Goal: Task Accomplishment & Management: Manage account settings

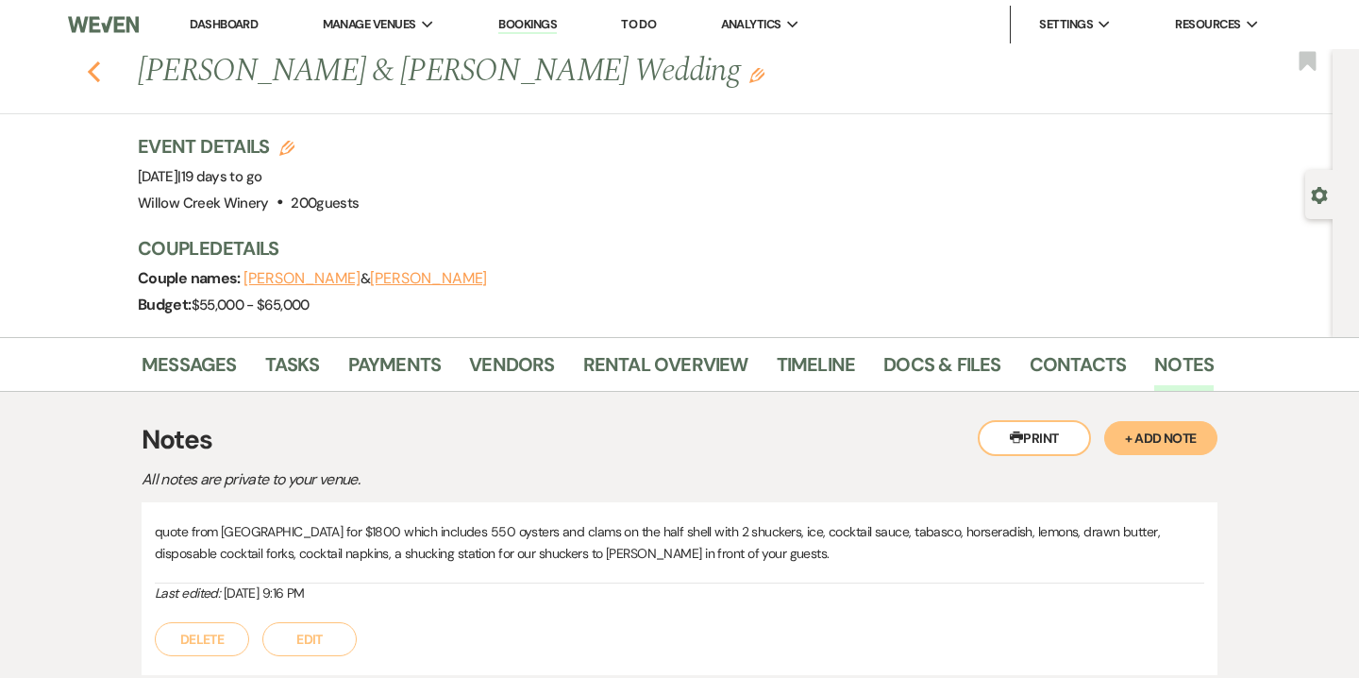
click at [90, 61] on icon "Previous" at bounding box center [94, 71] width 14 height 23
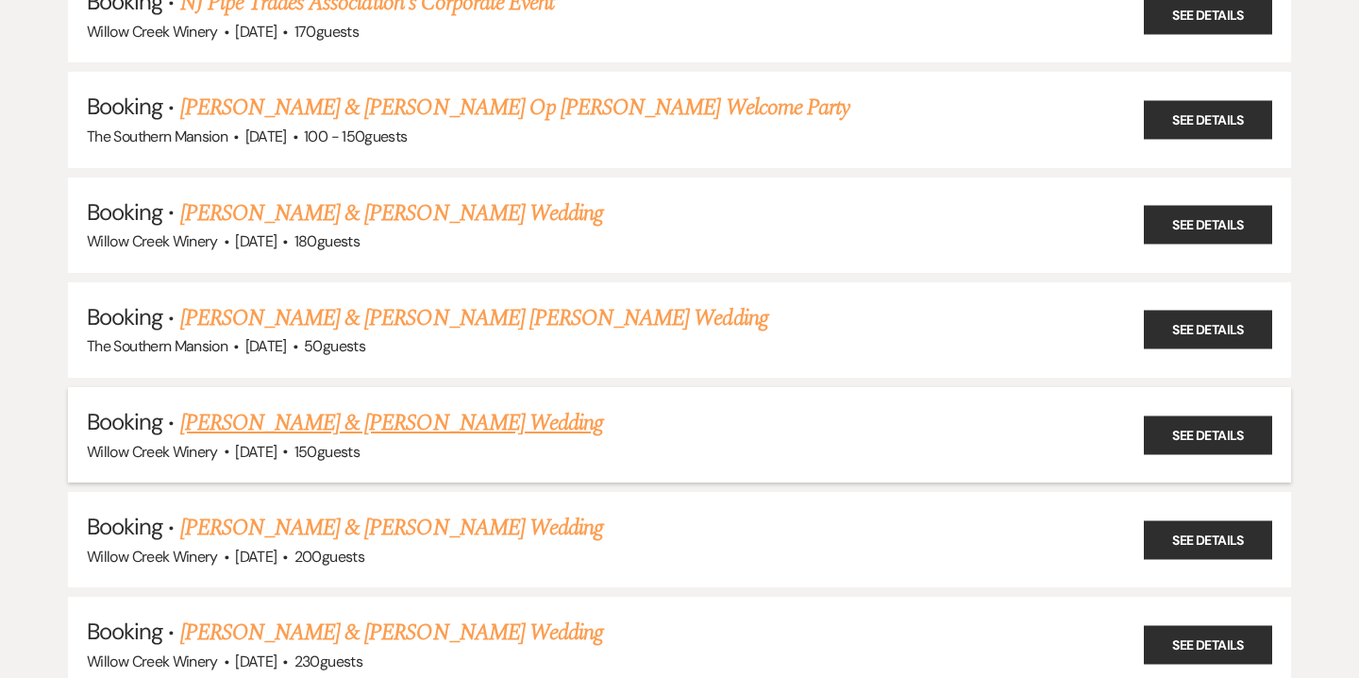
scroll to position [579, 0]
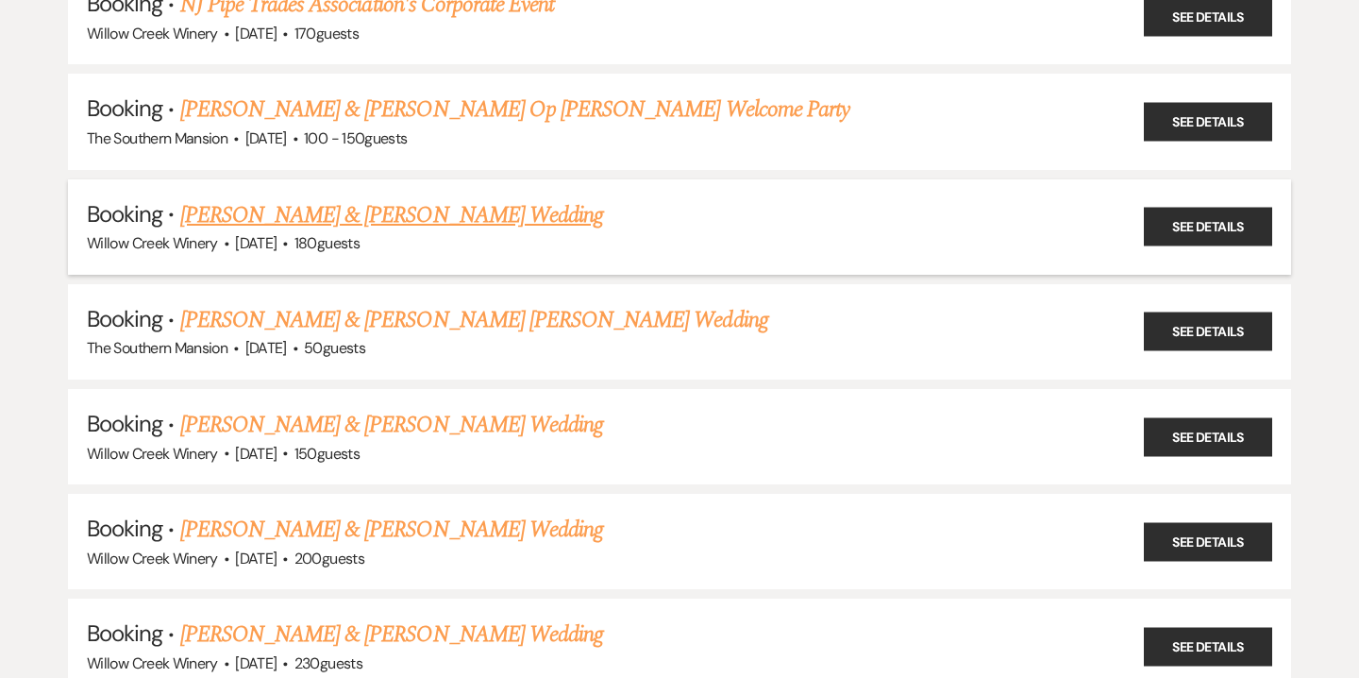
click at [340, 210] on link "[PERSON_NAME] & [PERSON_NAME] Wedding" at bounding box center [391, 215] width 423 height 34
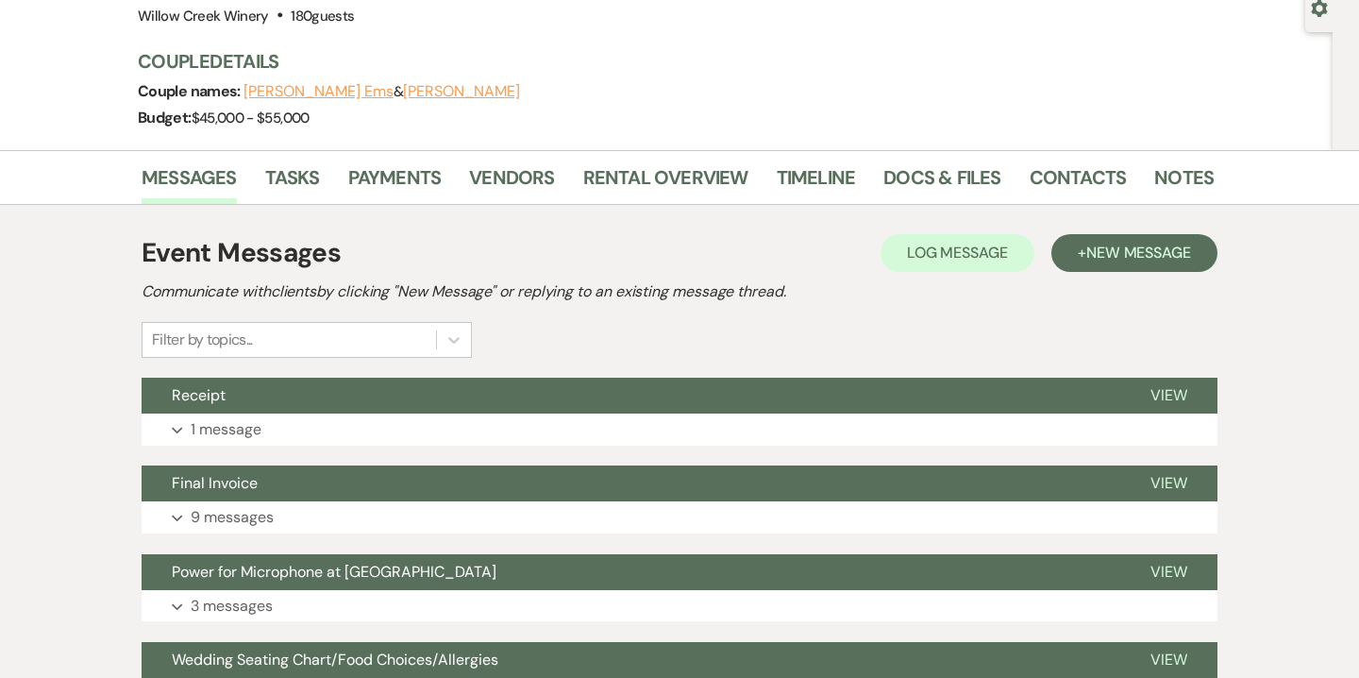
scroll to position [189, 0]
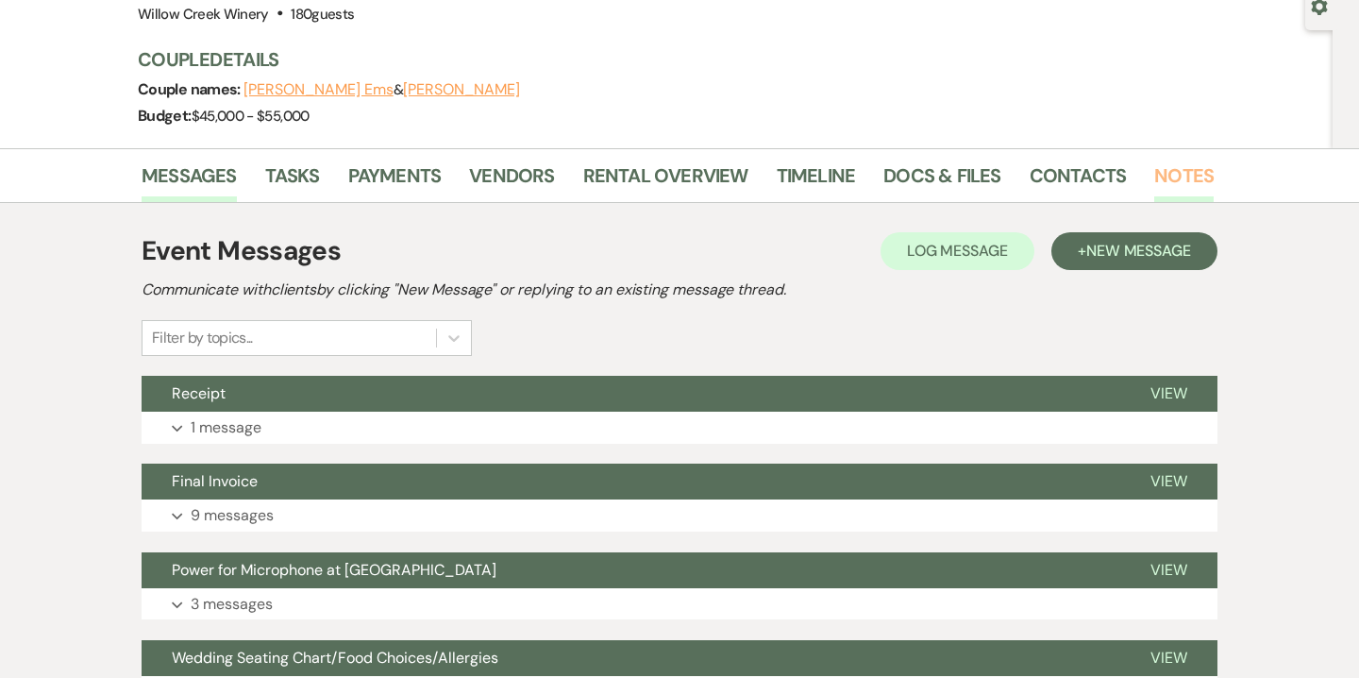
click at [1169, 174] on link "Notes" at bounding box center [1183, 181] width 59 height 42
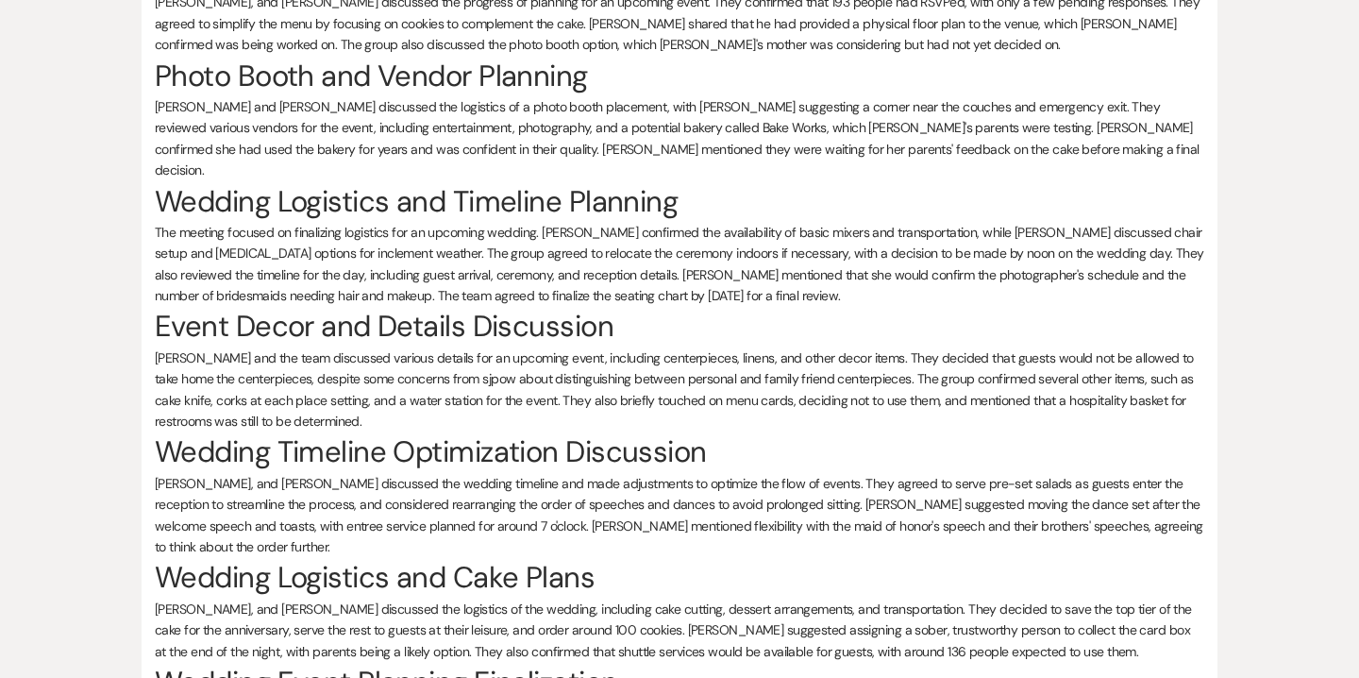
scroll to position [1172, 0]
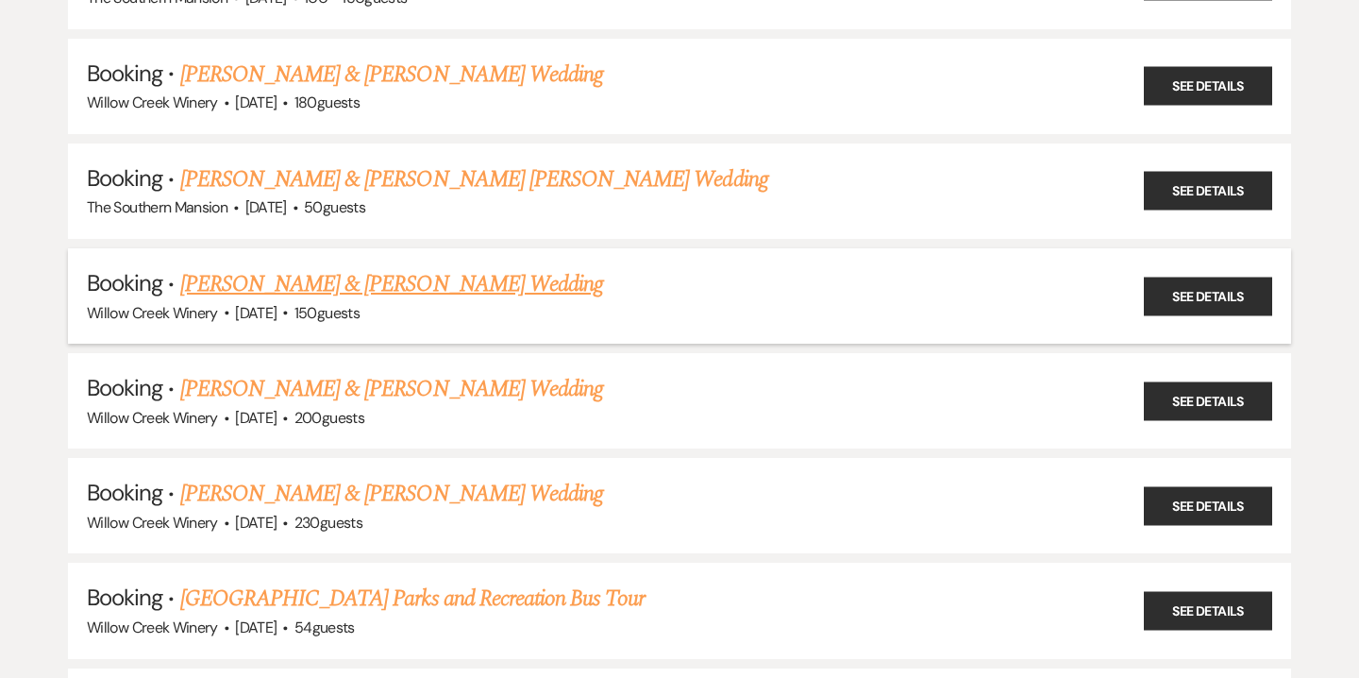
scroll to position [720, 0]
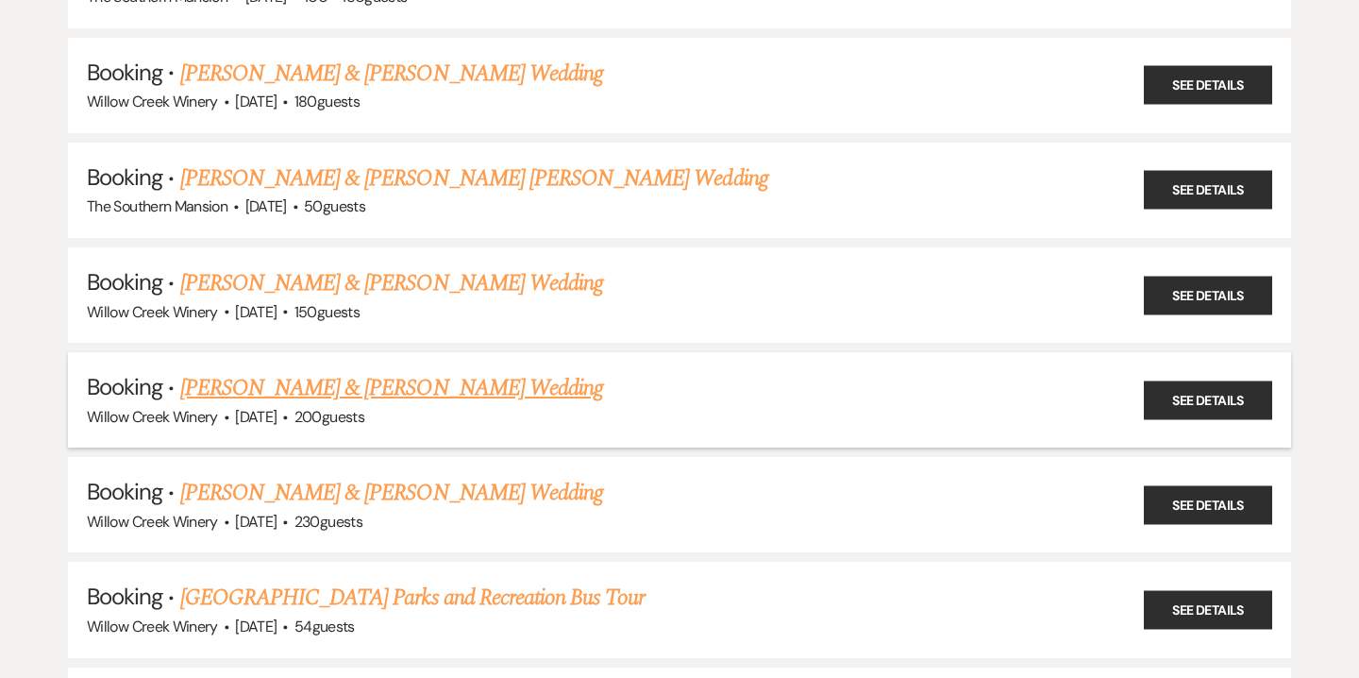
click at [240, 386] on link "[PERSON_NAME] & [PERSON_NAME] Wedding" at bounding box center [391, 388] width 423 height 34
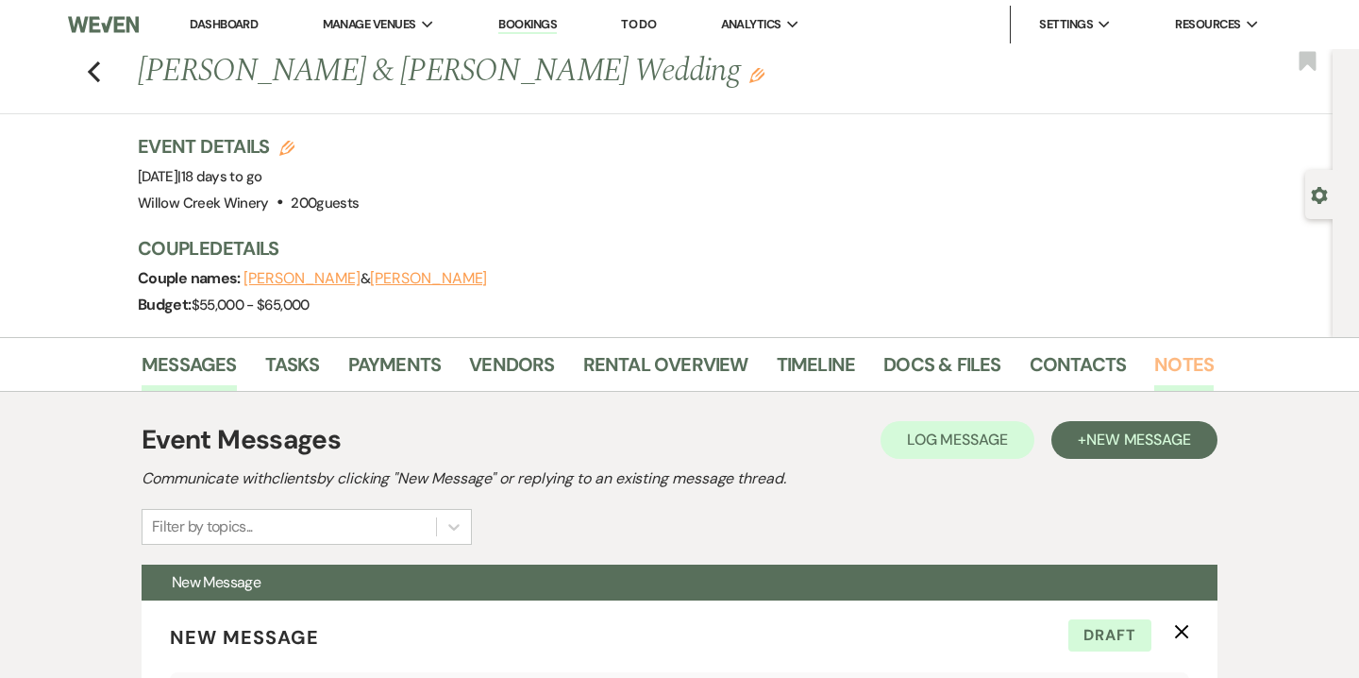
click at [1165, 363] on link "Notes" at bounding box center [1183, 370] width 59 height 42
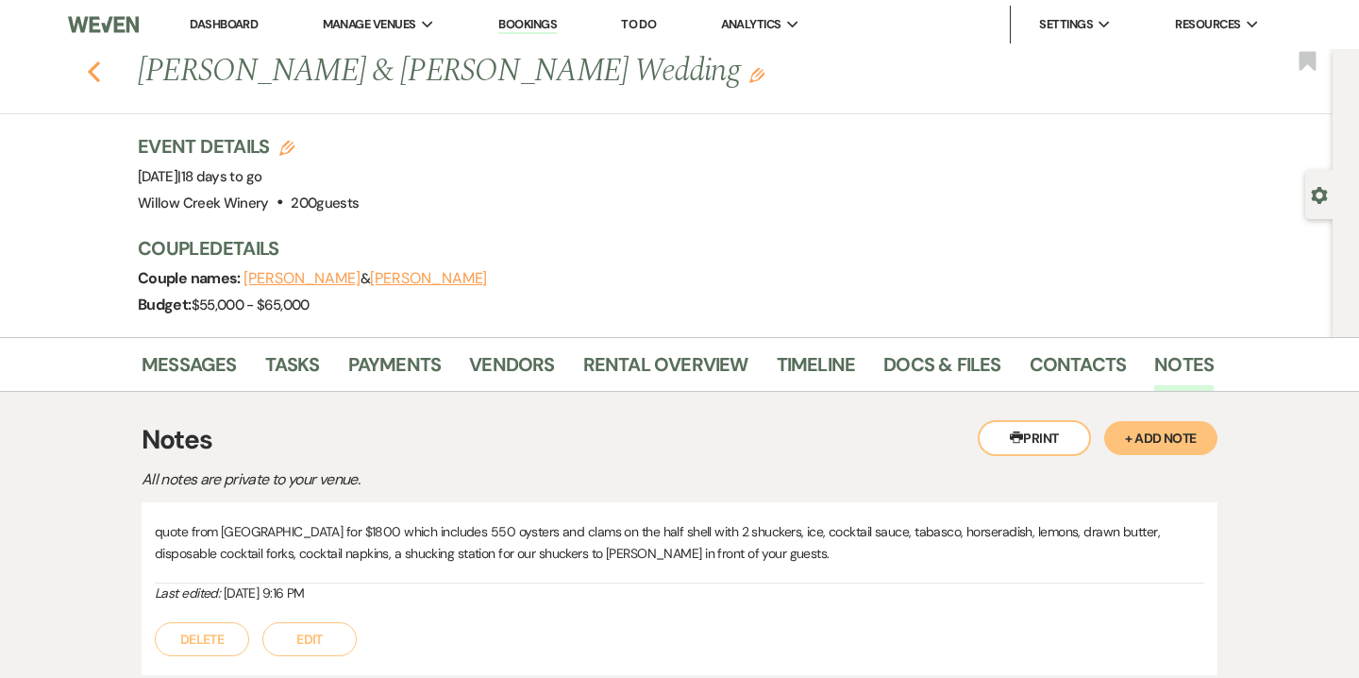
click at [92, 80] on icon "Previous" at bounding box center [94, 71] width 14 height 23
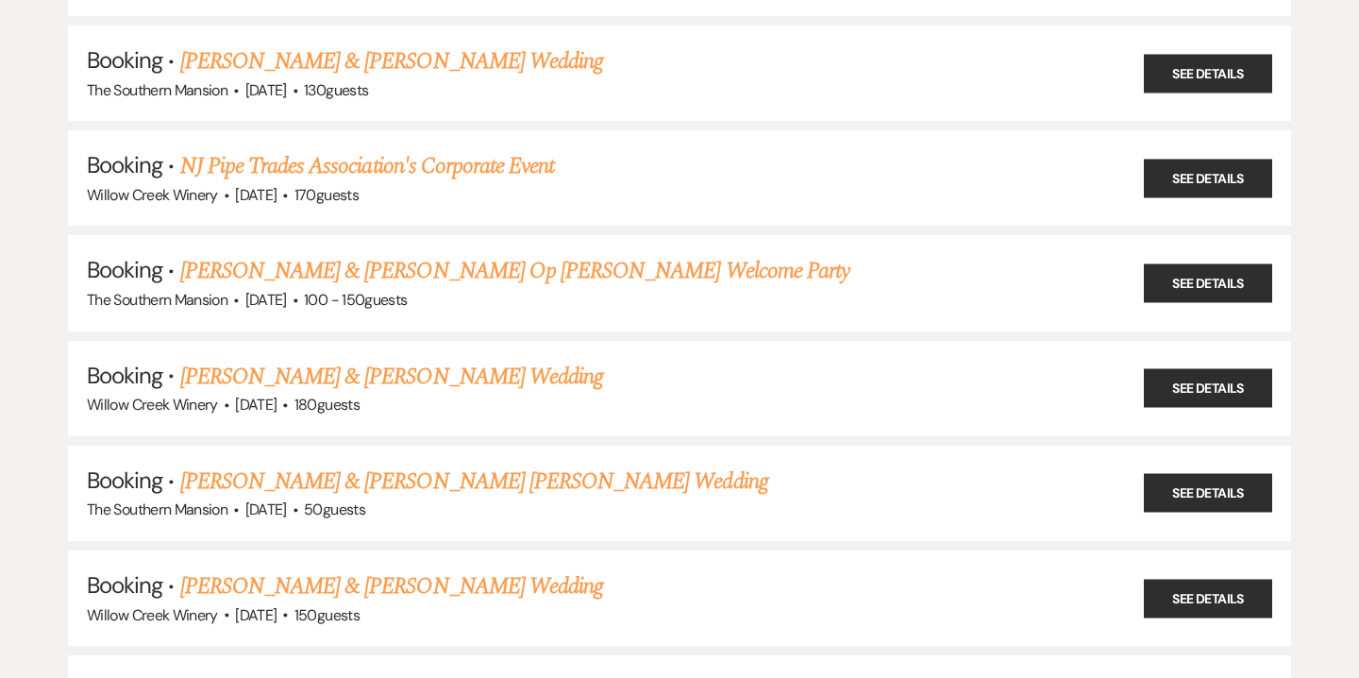
scroll to position [421, 0]
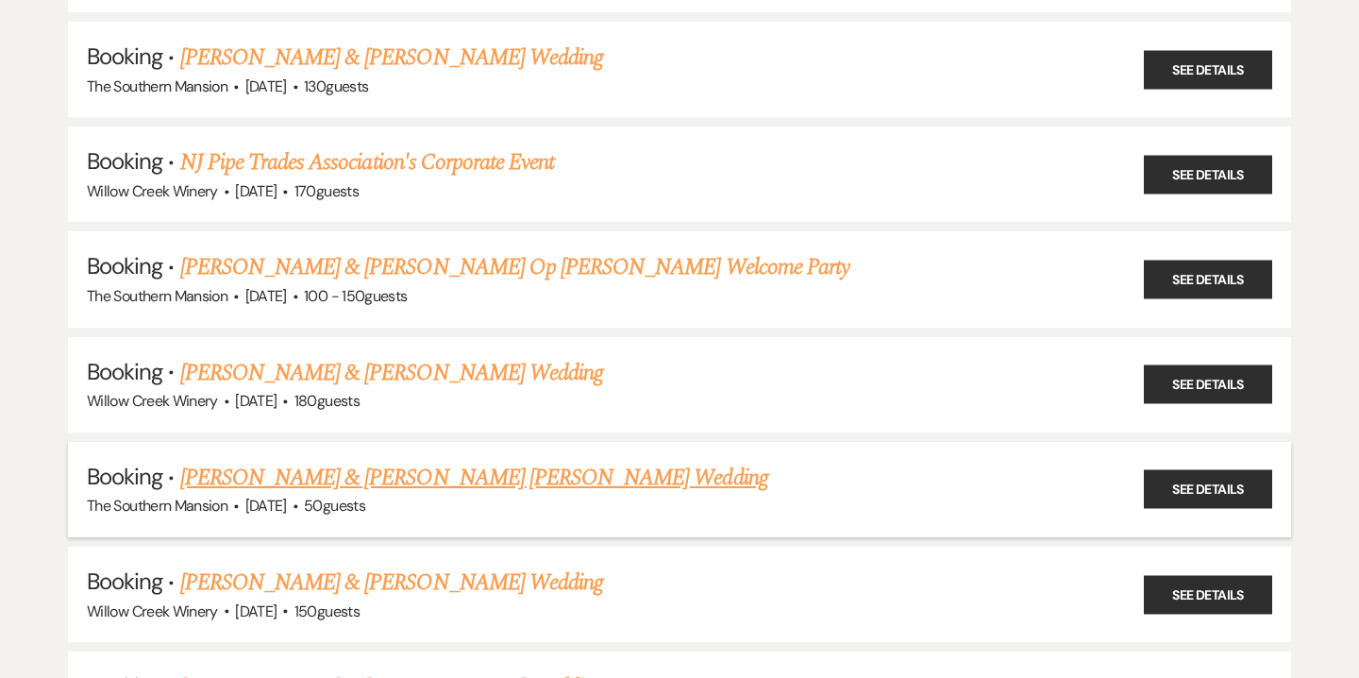
click at [214, 463] on link "[PERSON_NAME] & [PERSON_NAME] [PERSON_NAME] Wedding" at bounding box center [474, 478] width 588 height 34
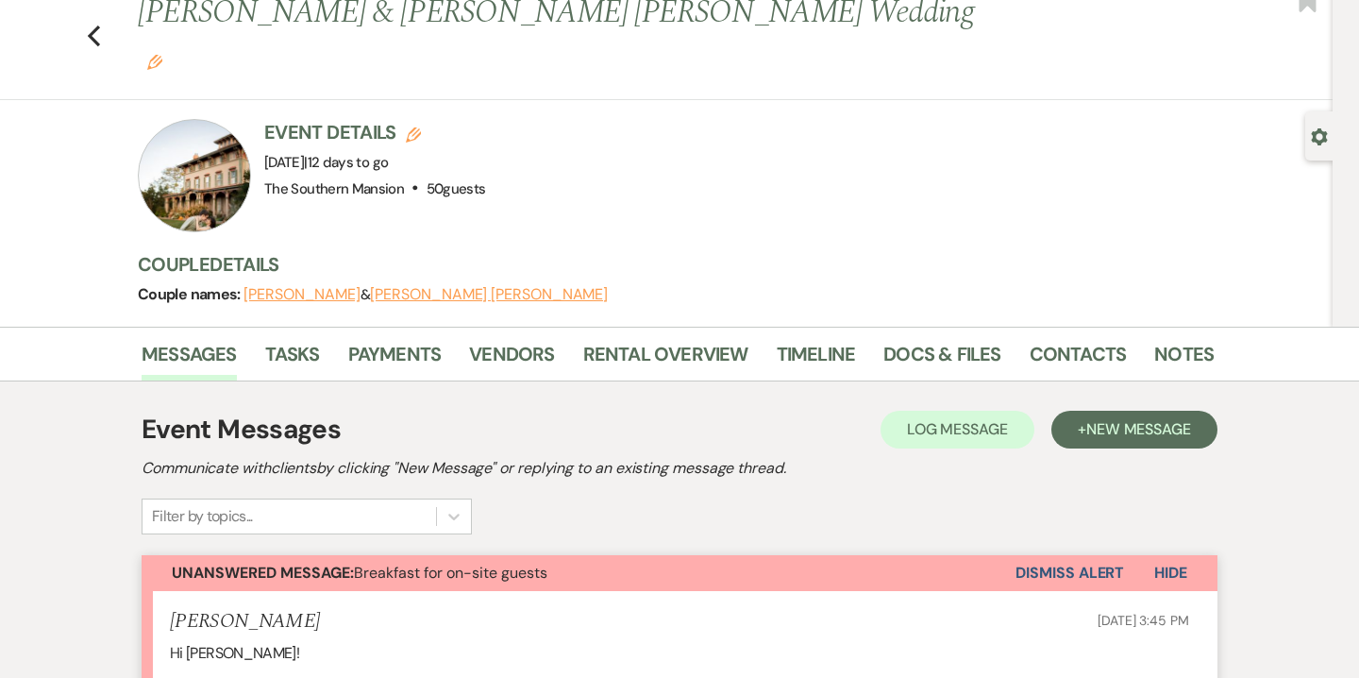
scroll to position [55, 0]
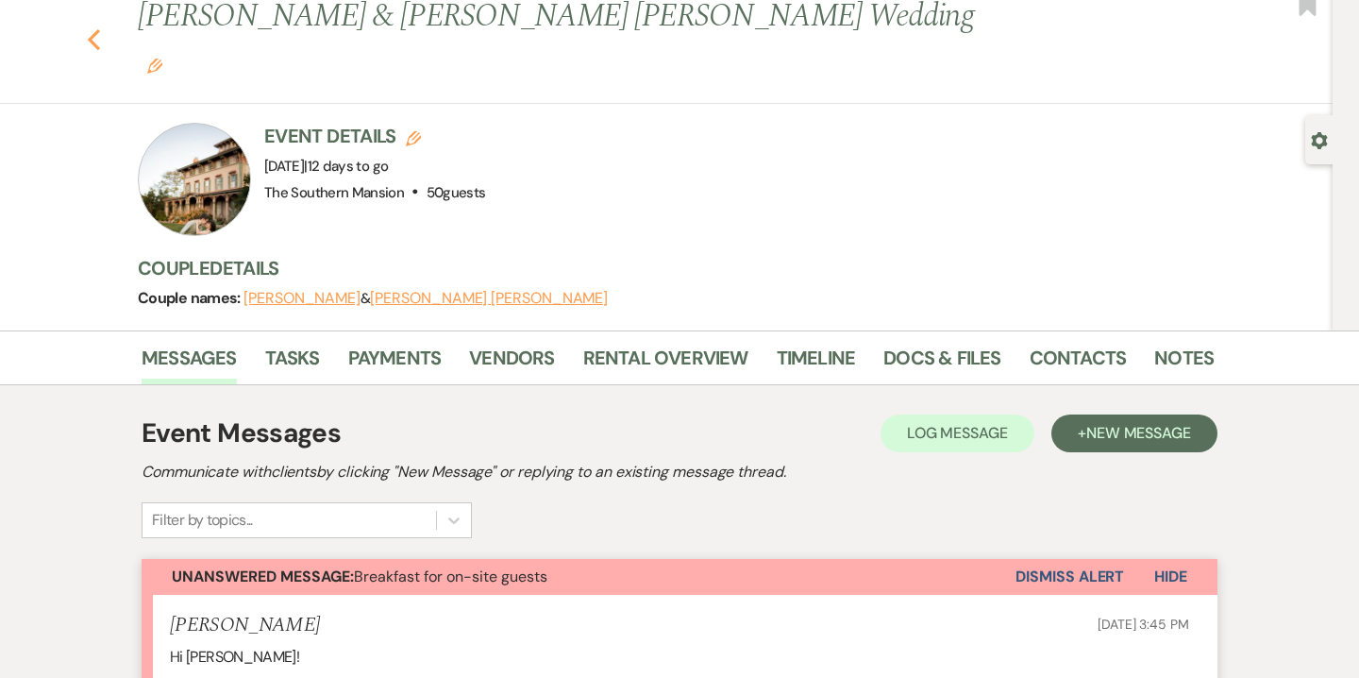
click at [92, 29] on use "button" at bounding box center [94, 39] width 12 height 21
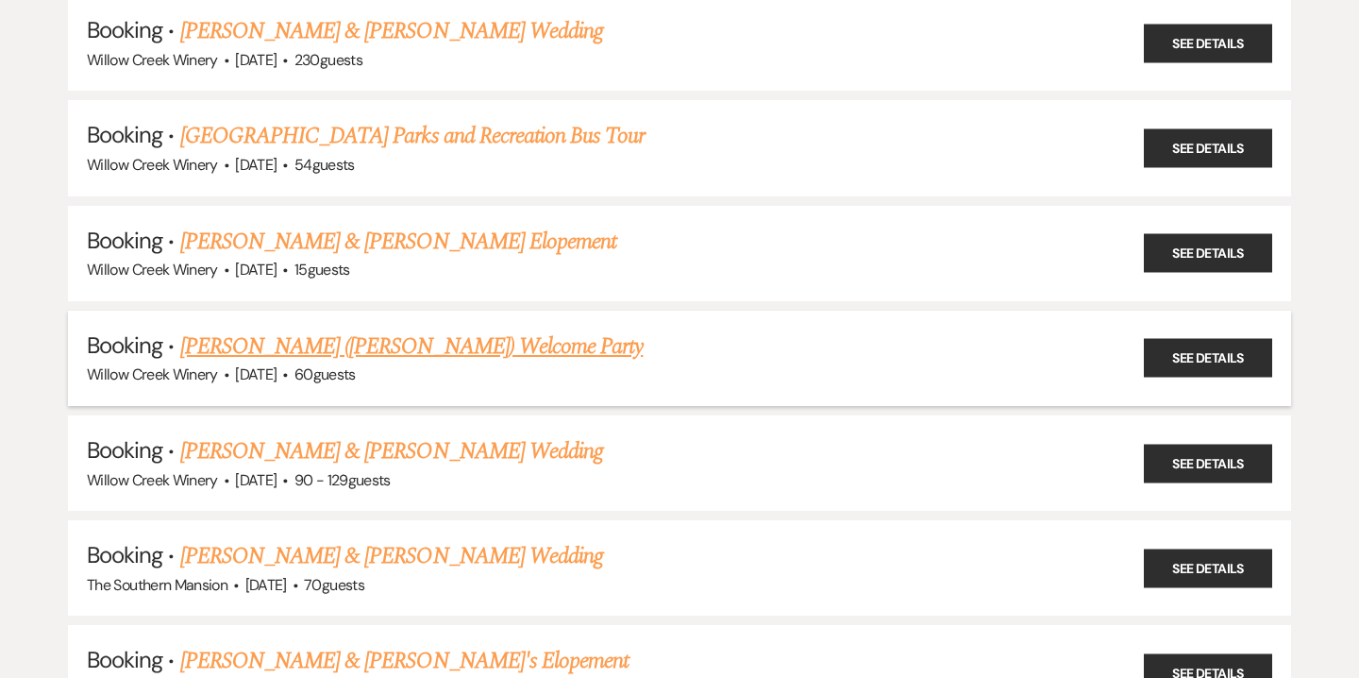
scroll to position [1183, 0]
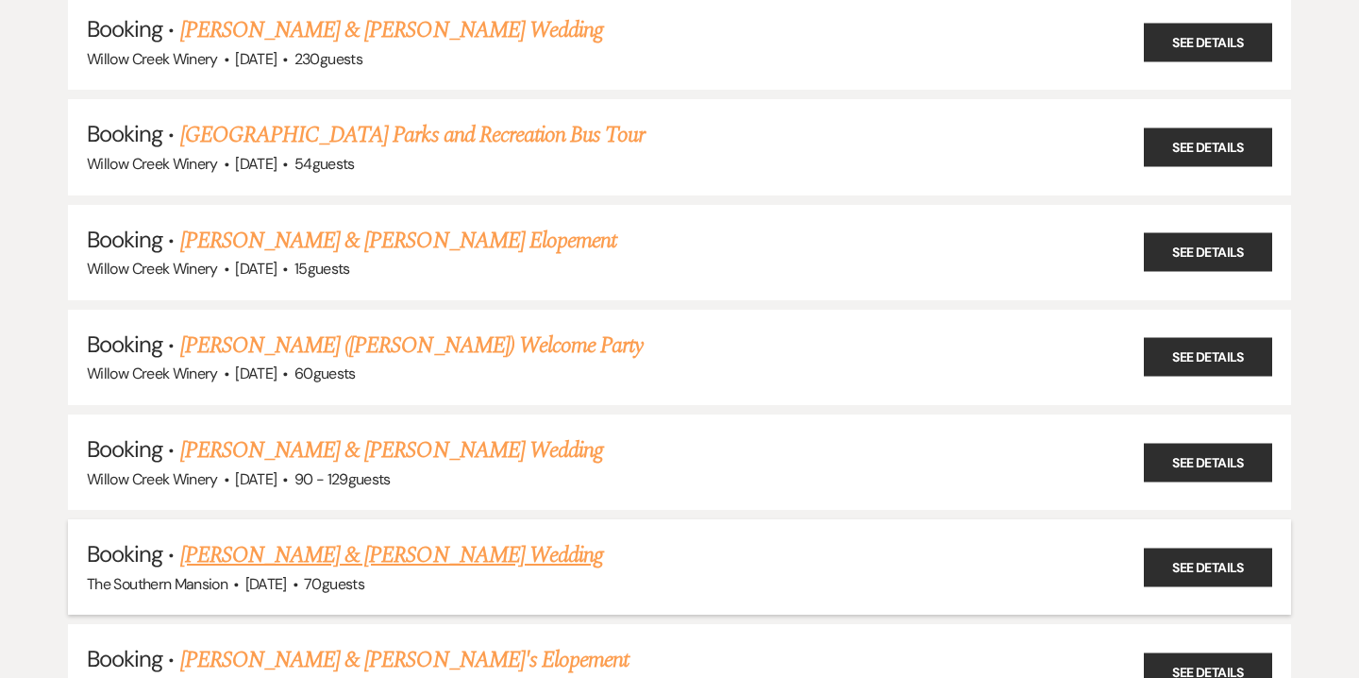
click at [311, 538] on link "[PERSON_NAME] & [PERSON_NAME] Wedding" at bounding box center [391, 555] width 423 height 34
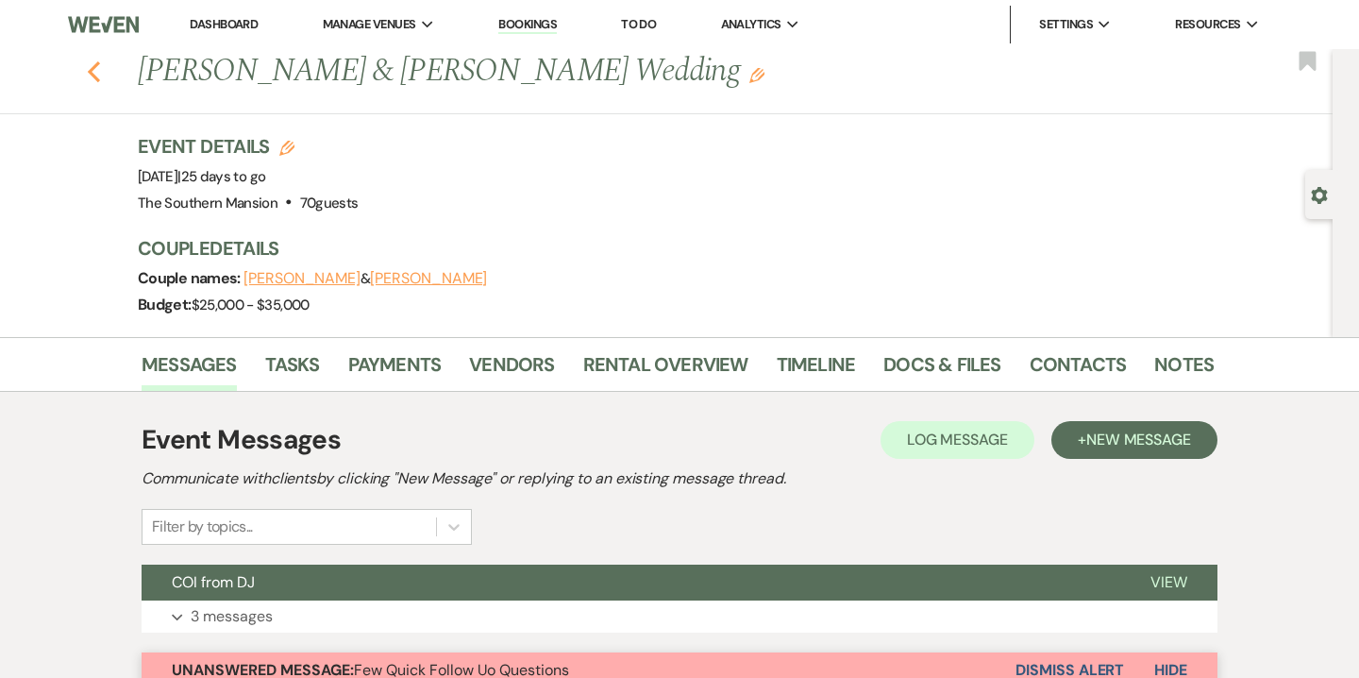
click at [94, 77] on use "button" at bounding box center [94, 71] width 12 height 21
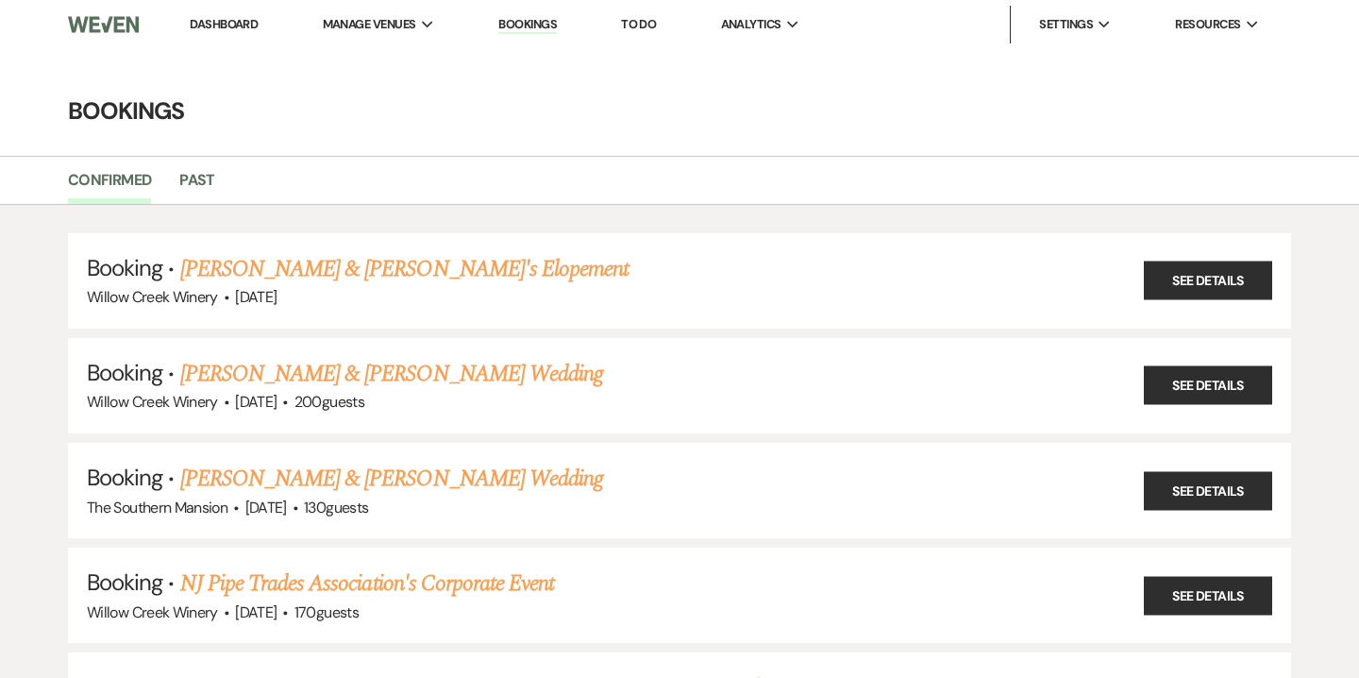
scroll to position [1183, 0]
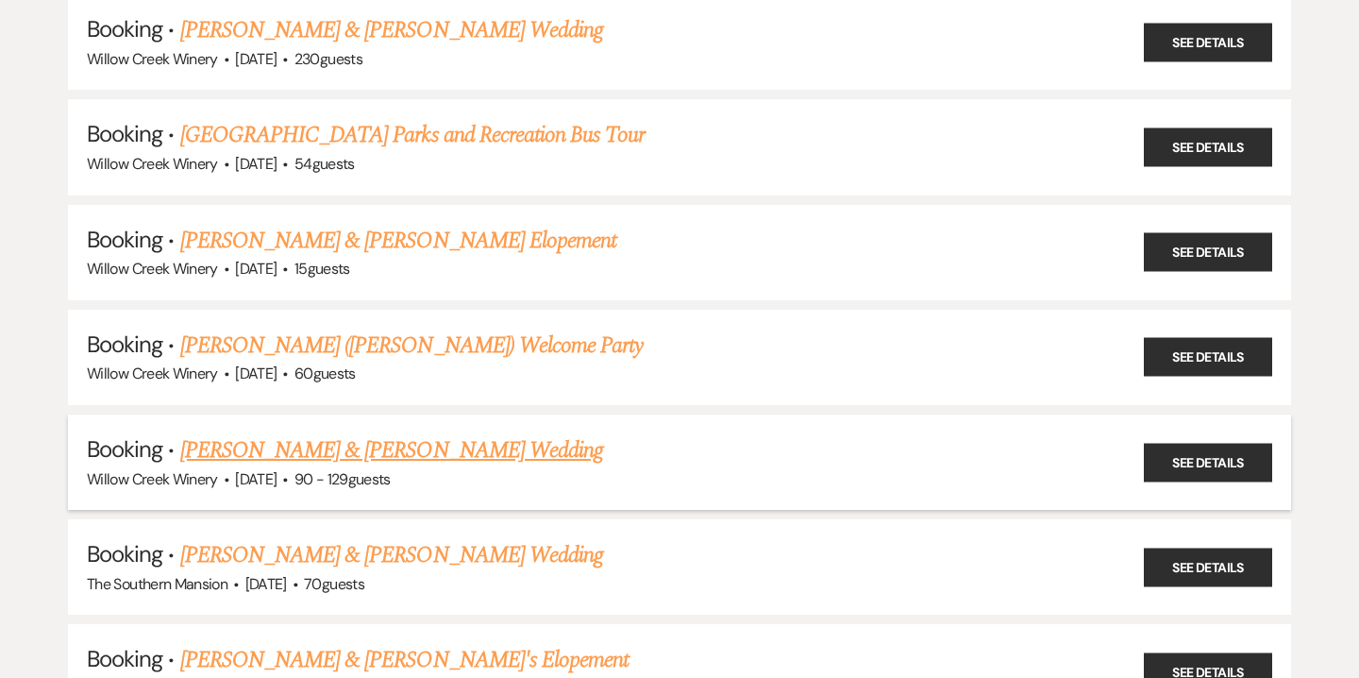
click at [270, 433] on link "[PERSON_NAME] & [PERSON_NAME] Wedding" at bounding box center [391, 450] width 423 height 34
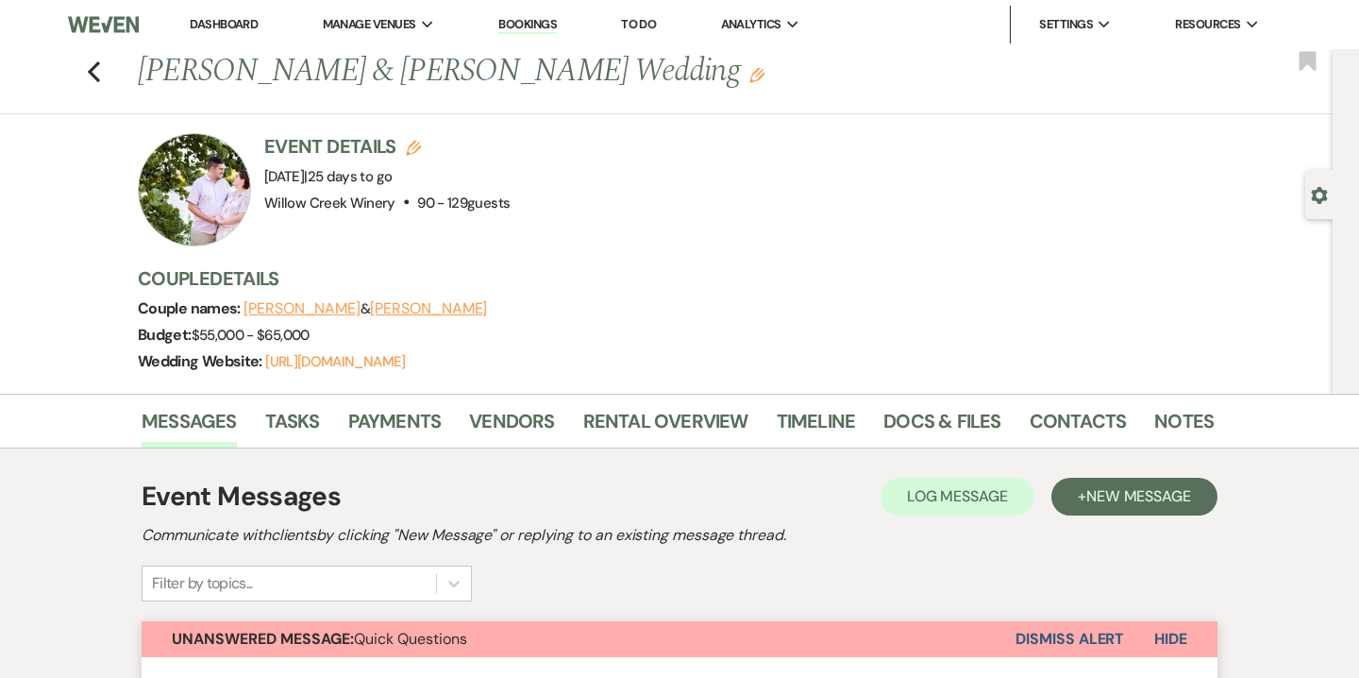
click at [1326, 183] on div "Gear Settings" at bounding box center [1323, 194] width 36 height 49
click at [1315, 195] on use "button" at bounding box center [1319, 195] width 16 height 17
select select "5"
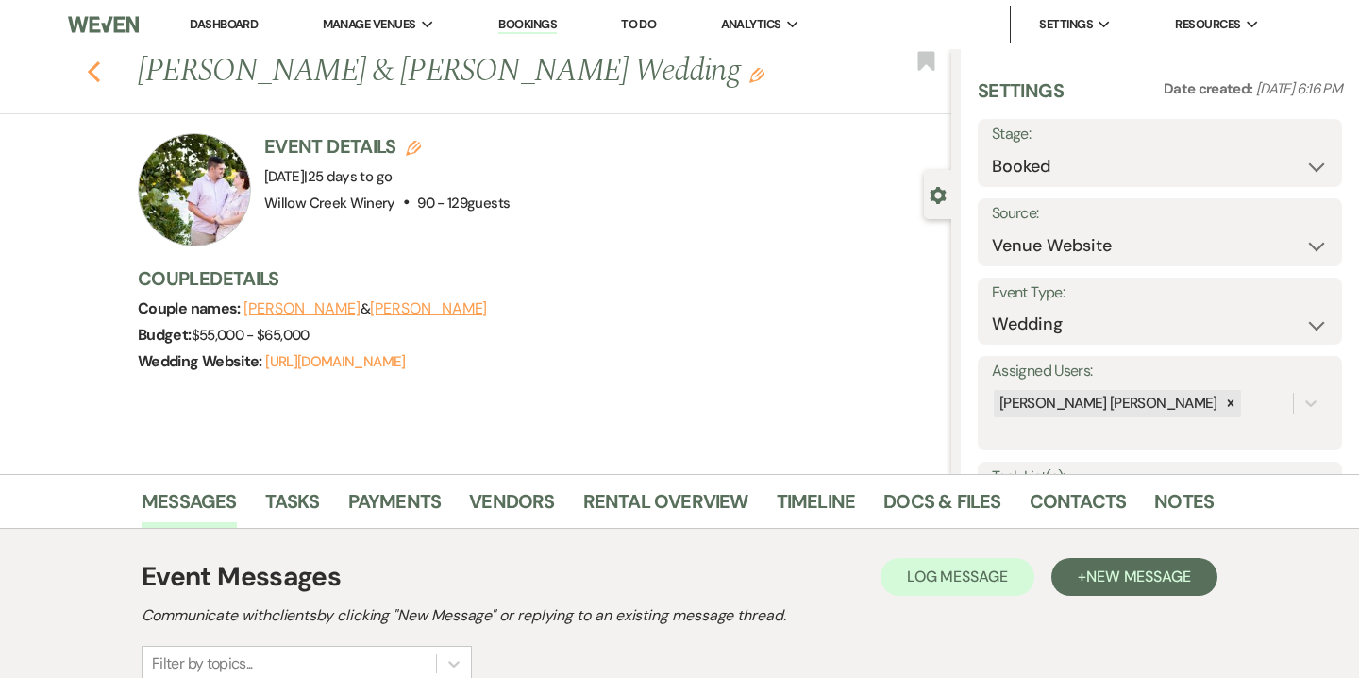
click at [90, 72] on use "button" at bounding box center [94, 71] width 12 height 21
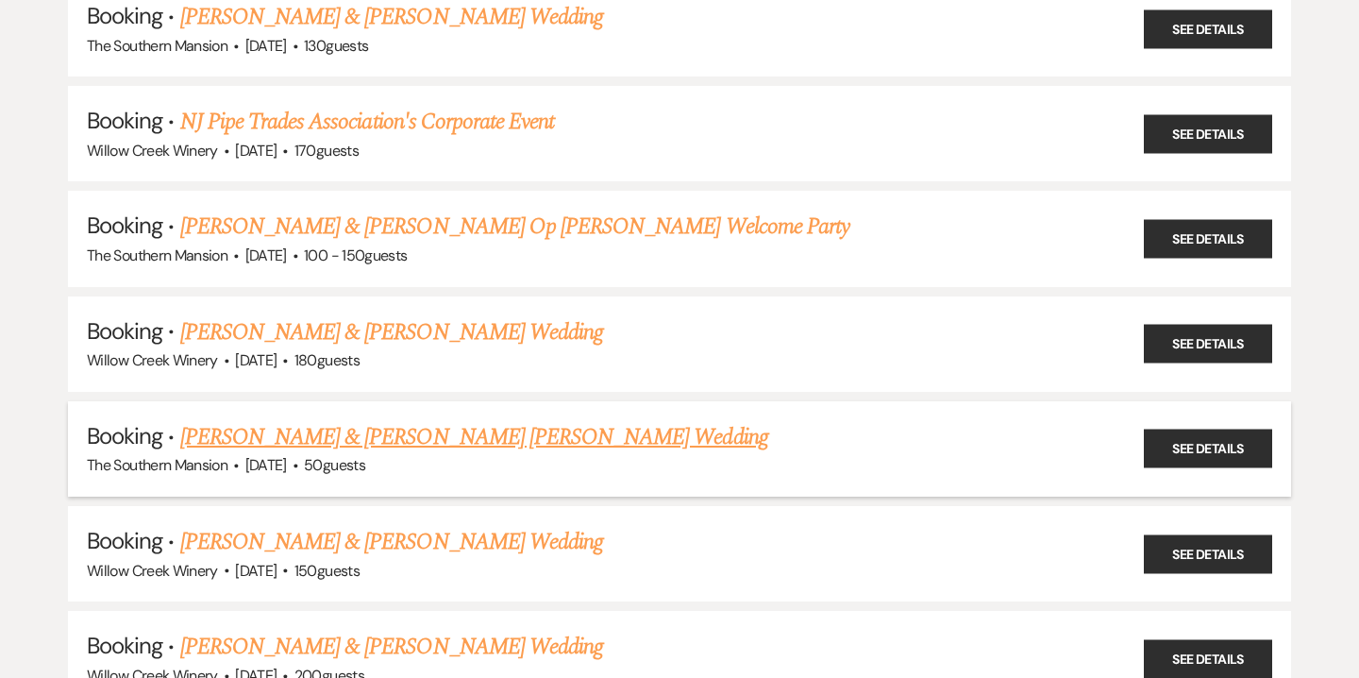
scroll to position [458, 0]
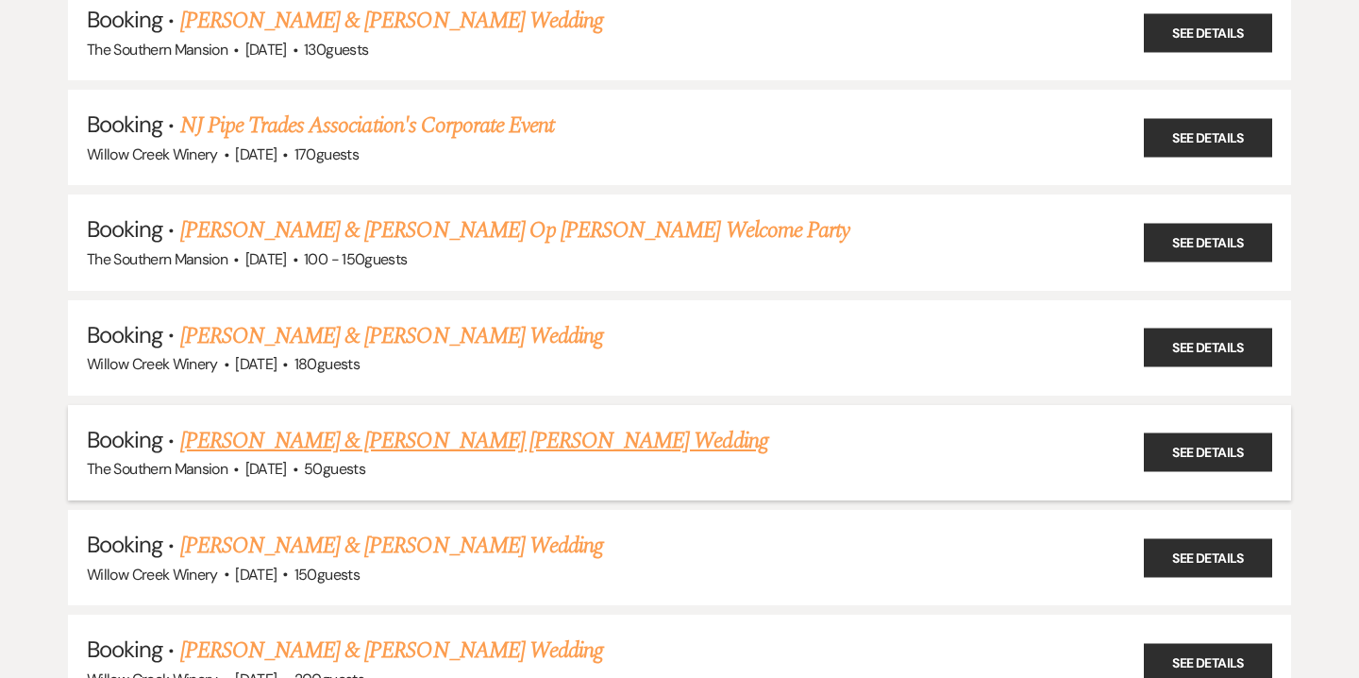
click at [322, 440] on link "[PERSON_NAME] & [PERSON_NAME] [PERSON_NAME] Wedding" at bounding box center [474, 441] width 588 height 34
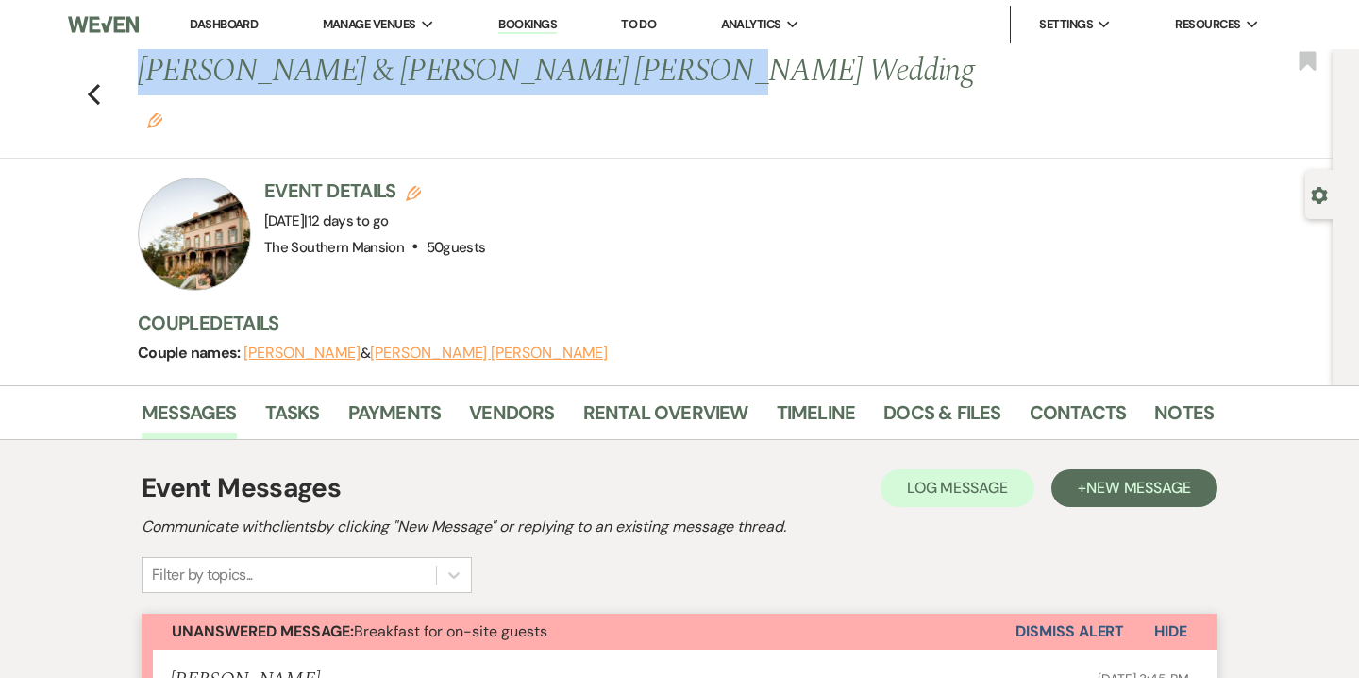
drag, startPoint x: 139, startPoint y: 76, endPoint x: 655, endPoint y: 66, distance: 516.4
click at [655, 66] on h1 "[PERSON_NAME] & [PERSON_NAME] [PERSON_NAME] Wedding Edit" at bounding box center [561, 94] width 846 height 90
copy h1 "[PERSON_NAME] & [PERSON_NAME] [PERSON_NAME] Wedding"
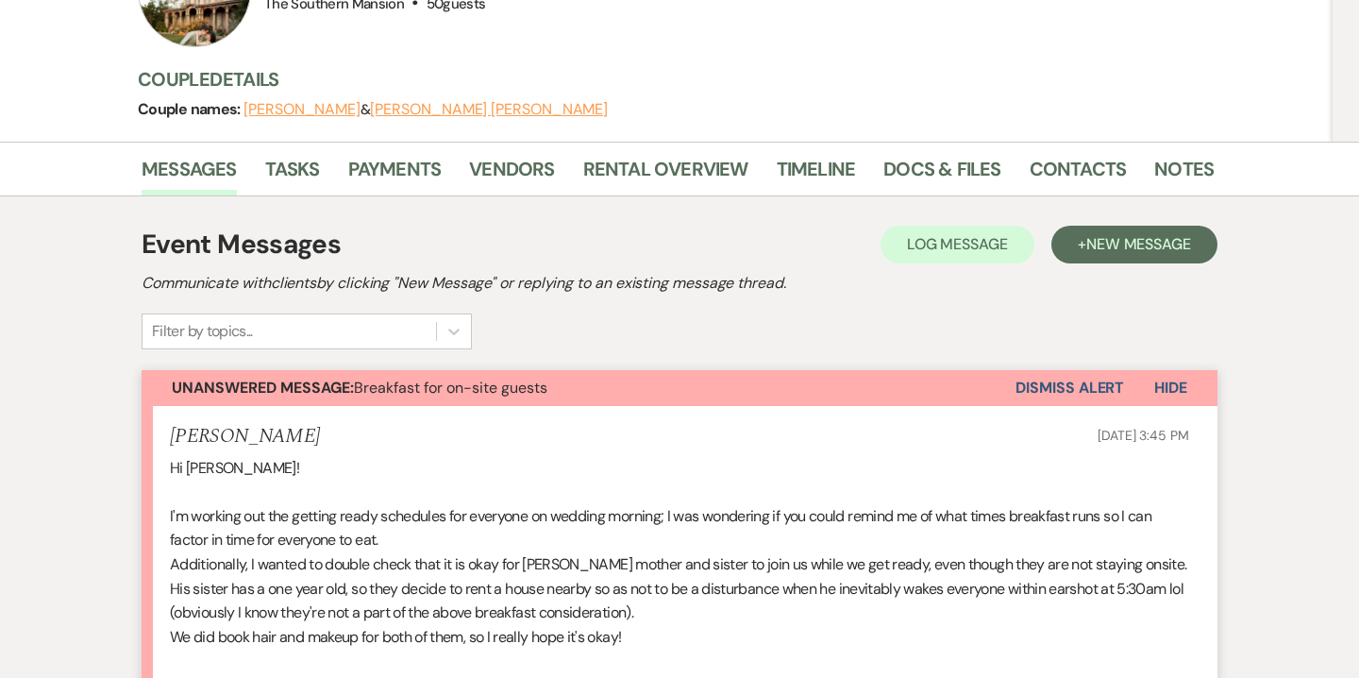
scroll to position [246, 0]
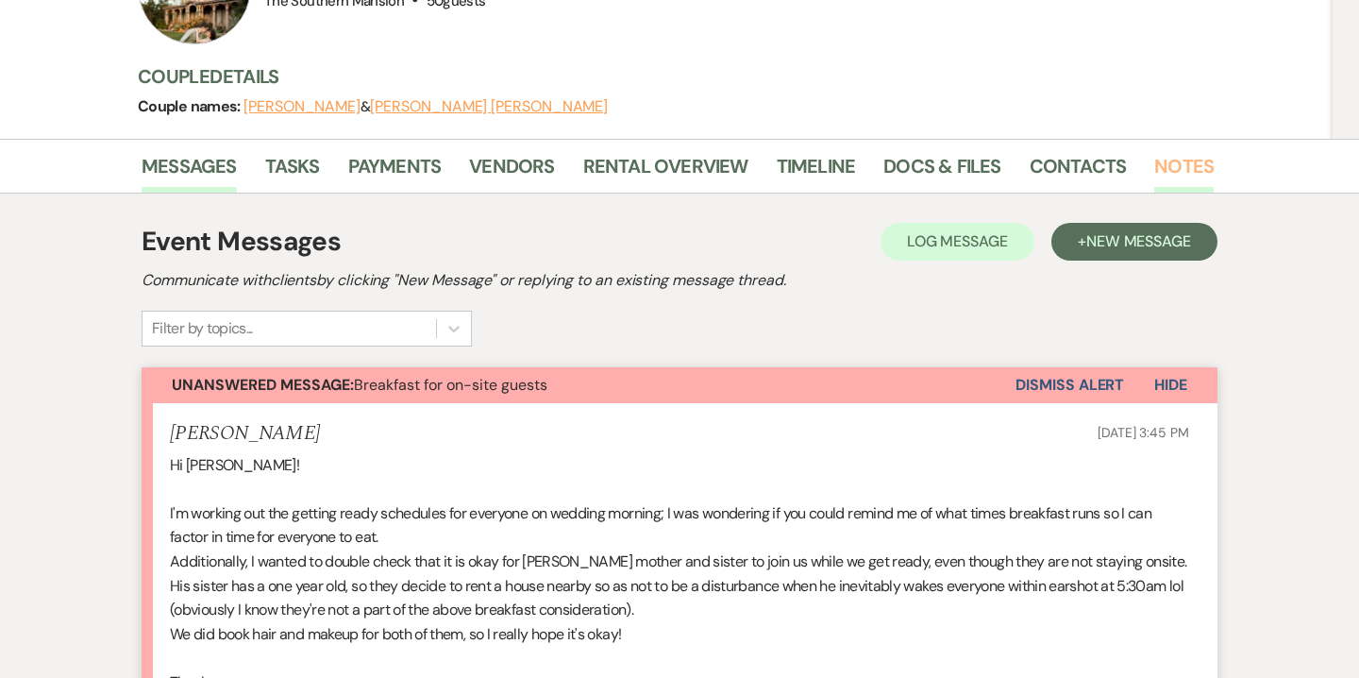
click at [1162, 151] on link "Notes" at bounding box center [1183, 172] width 59 height 42
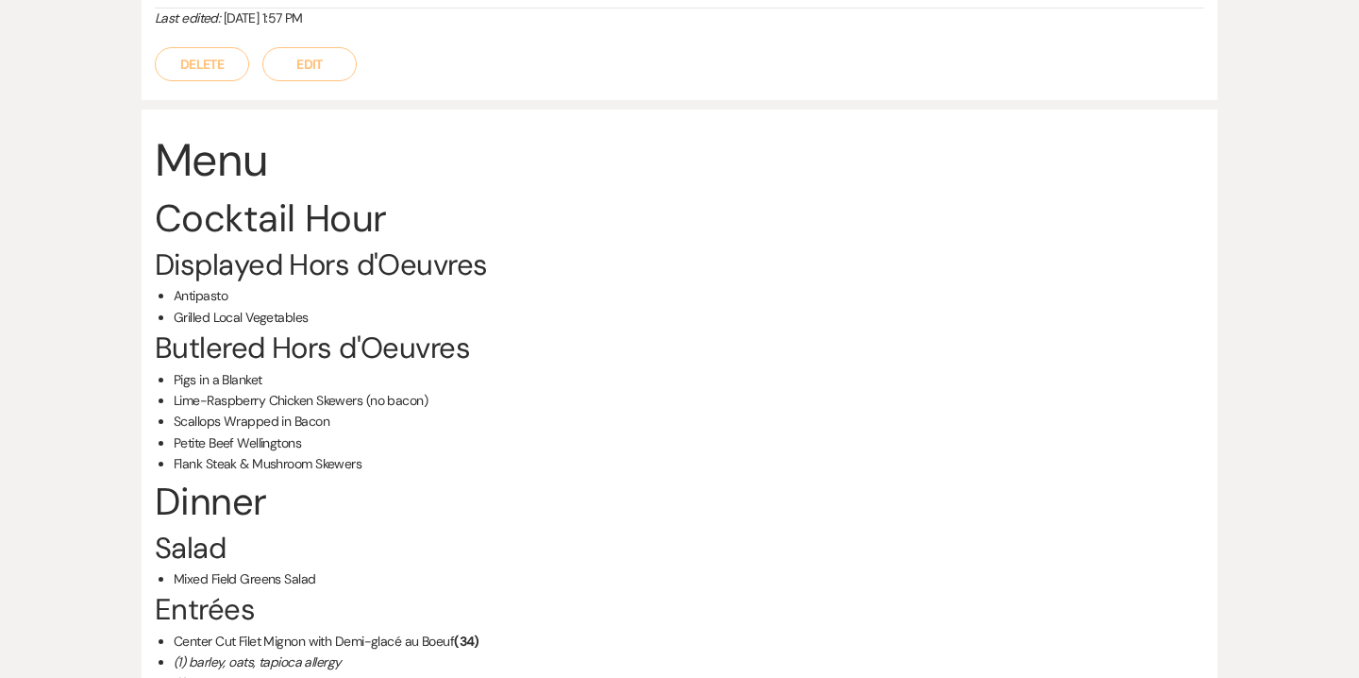
scroll to position [5531, 0]
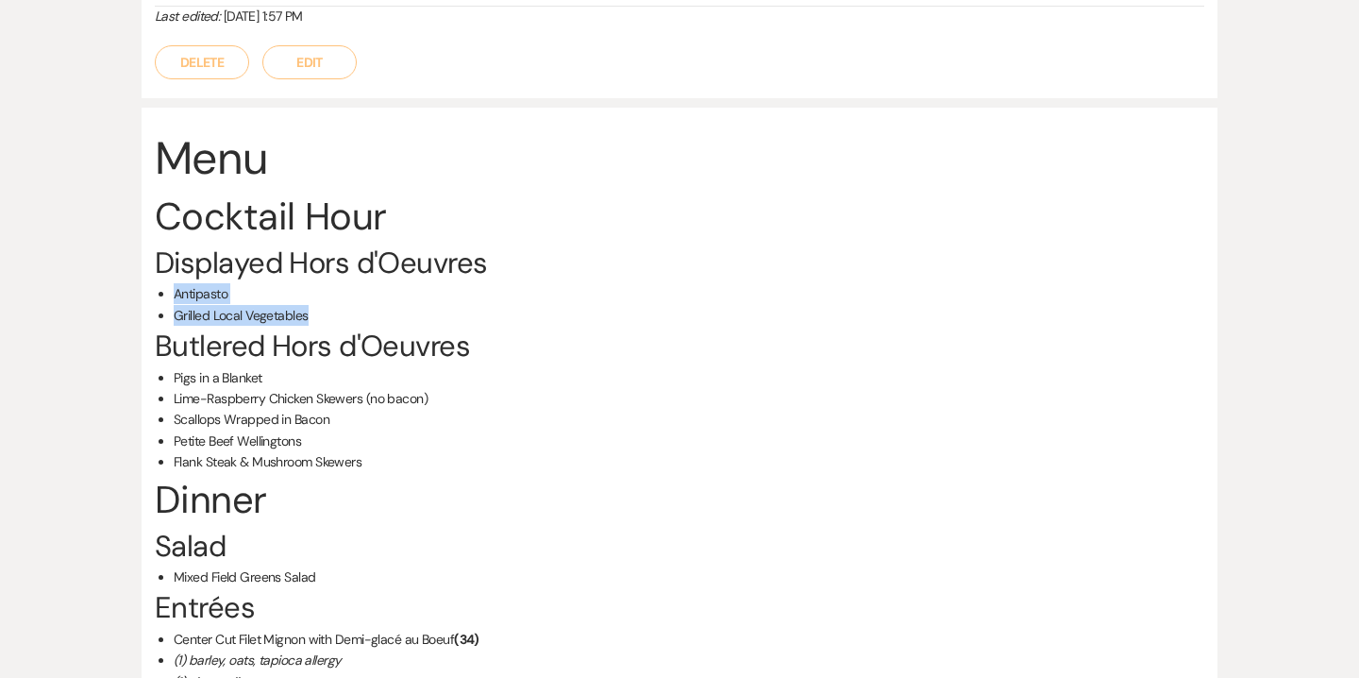
drag, startPoint x: 174, startPoint y: 119, endPoint x: 328, endPoint y: 146, distance: 156.3
click at [328, 283] on ul "Antipasto Grilled Local Vegetables" at bounding box center [689, 304] width 1031 height 42
copy ul "Antipasto Grilled Local Vegetables"
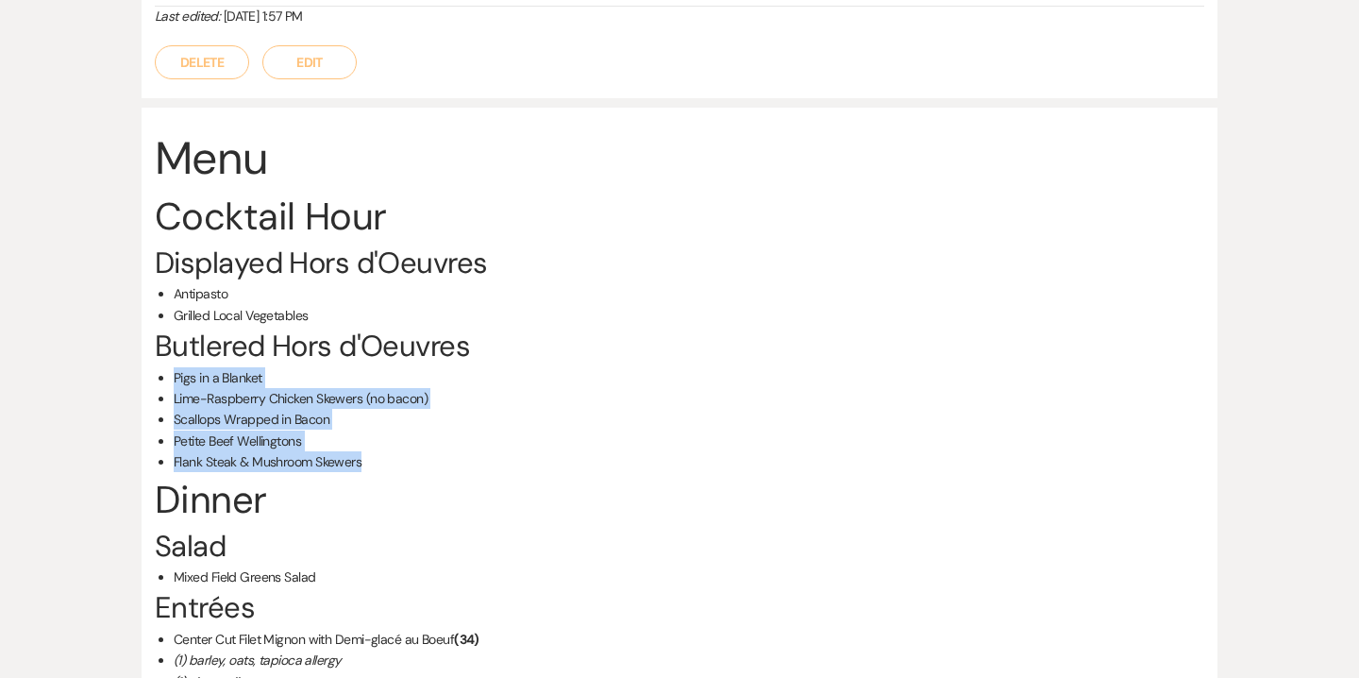
drag, startPoint x: 174, startPoint y: 202, endPoint x: 386, endPoint y: 289, distance: 229.4
click at [386, 367] on ul "Pigs in a Blanket Lime-Raspberry Chicken Skewers (no bacon) Scallops Wrapped in…" at bounding box center [689, 420] width 1031 height 106
copy ul "Pigs in a Blanket Lime-Raspberry Chicken Skewers (no bacon) Scallops Wrapped in…"
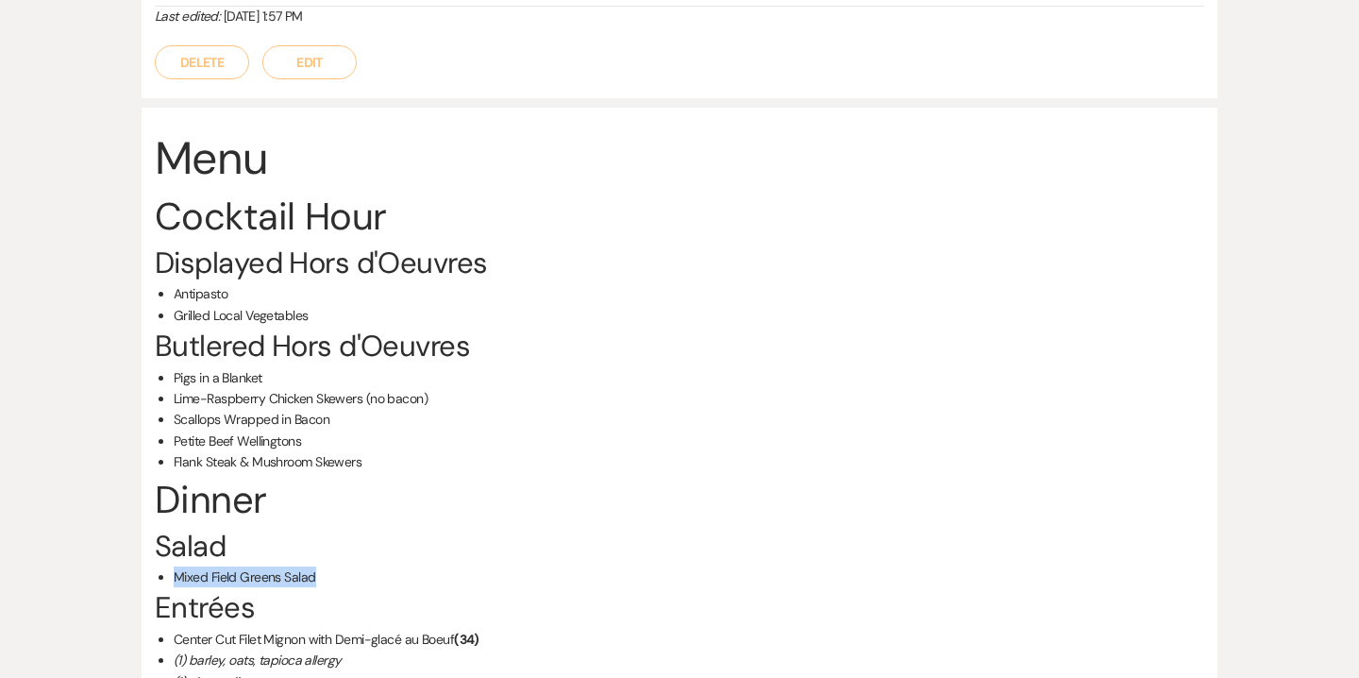
drag, startPoint x: 170, startPoint y: 399, endPoint x: 332, endPoint y: 396, distance: 162.4
copy li "Mixed Field Greens Salad"
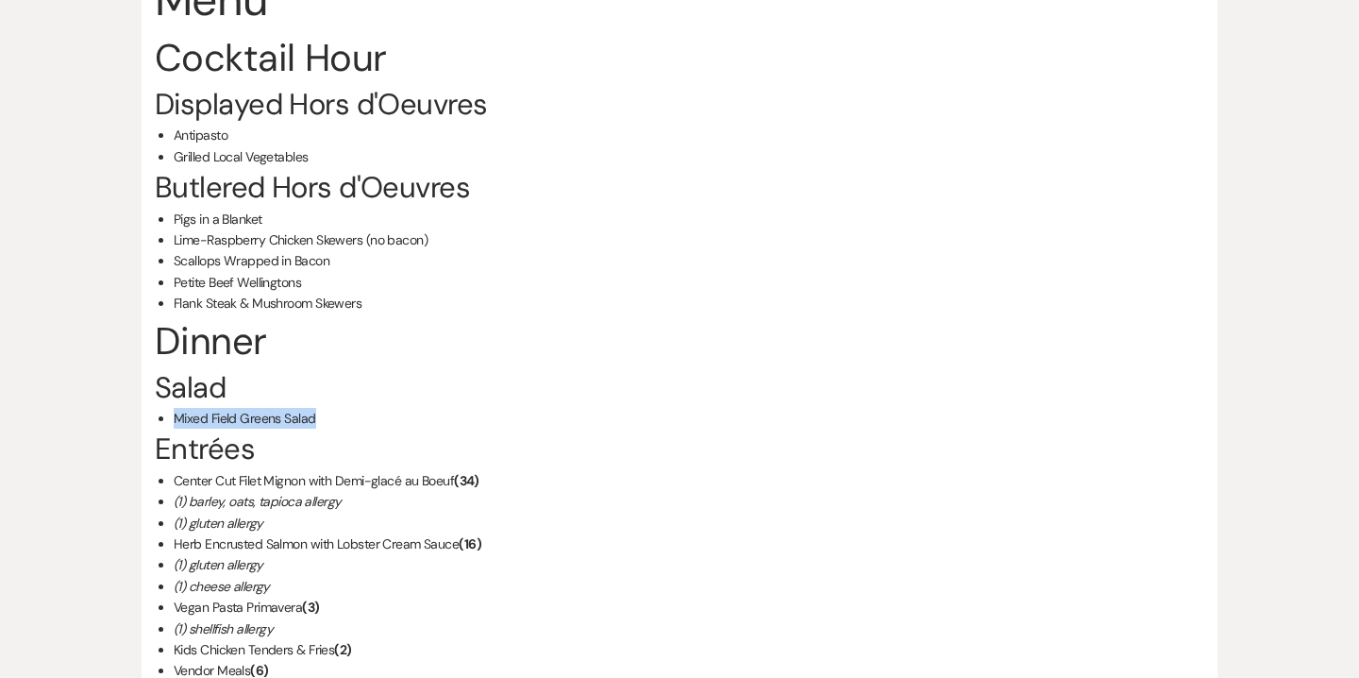
scroll to position [5692, 0]
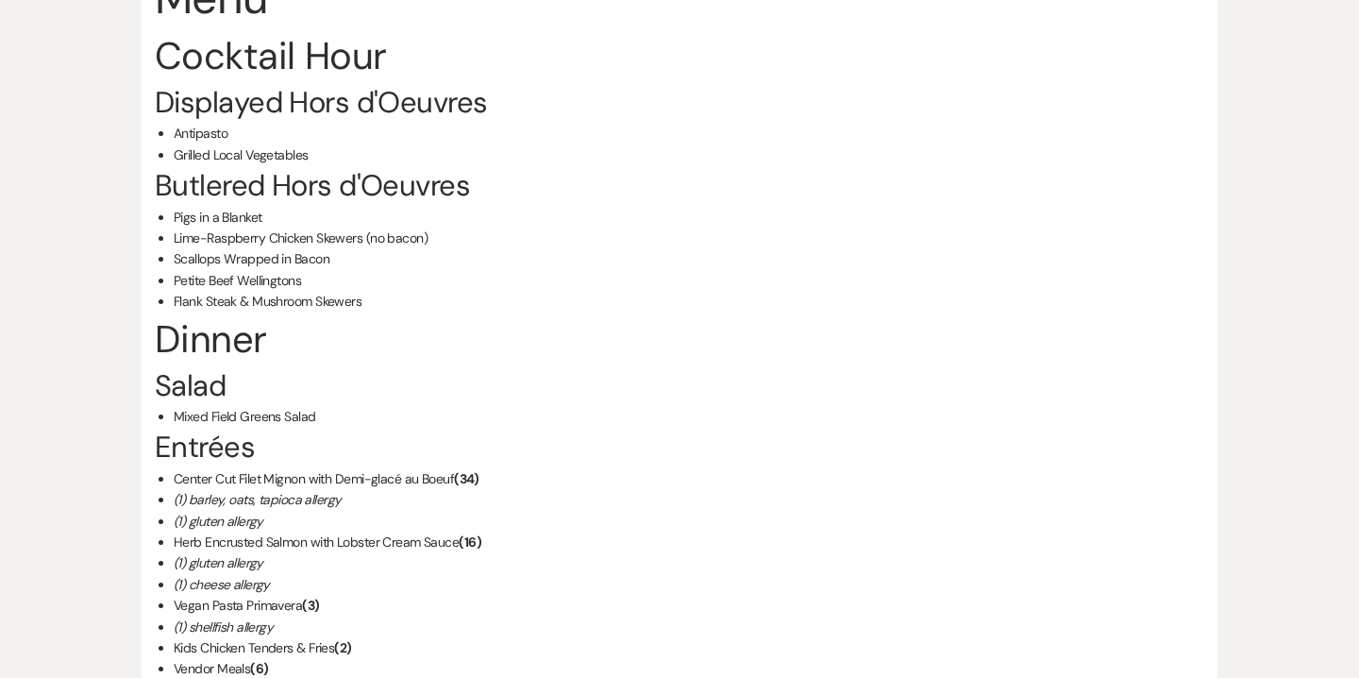
click at [358, 595] on li "Vegan Pasta Primavera (3)" at bounding box center [689, 605] width 1031 height 21
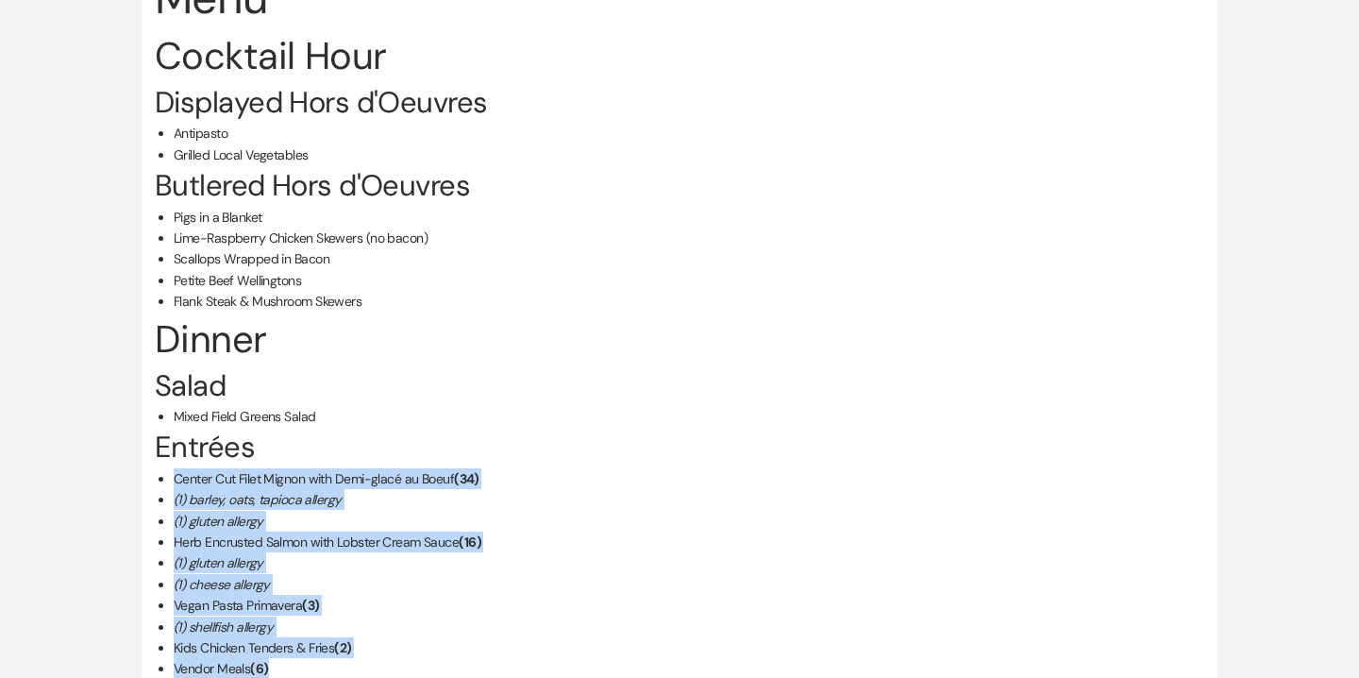
drag, startPoint x: 177, startPoint y: 300, endPoint x: 355, endPoint y: 490, distance: 260.4
click at [355, 490] on ul "Center Cut Filet Mignon with Demi-glacé au Boeuf (34) (1) barley, oats, tapioca…" at bounding box center [689, 573] width 1031 height 211
copy ul "Center Cut Filet Mignon with Demi-glacé au Boeuf (34) (1) barley, oats, tapioca…"
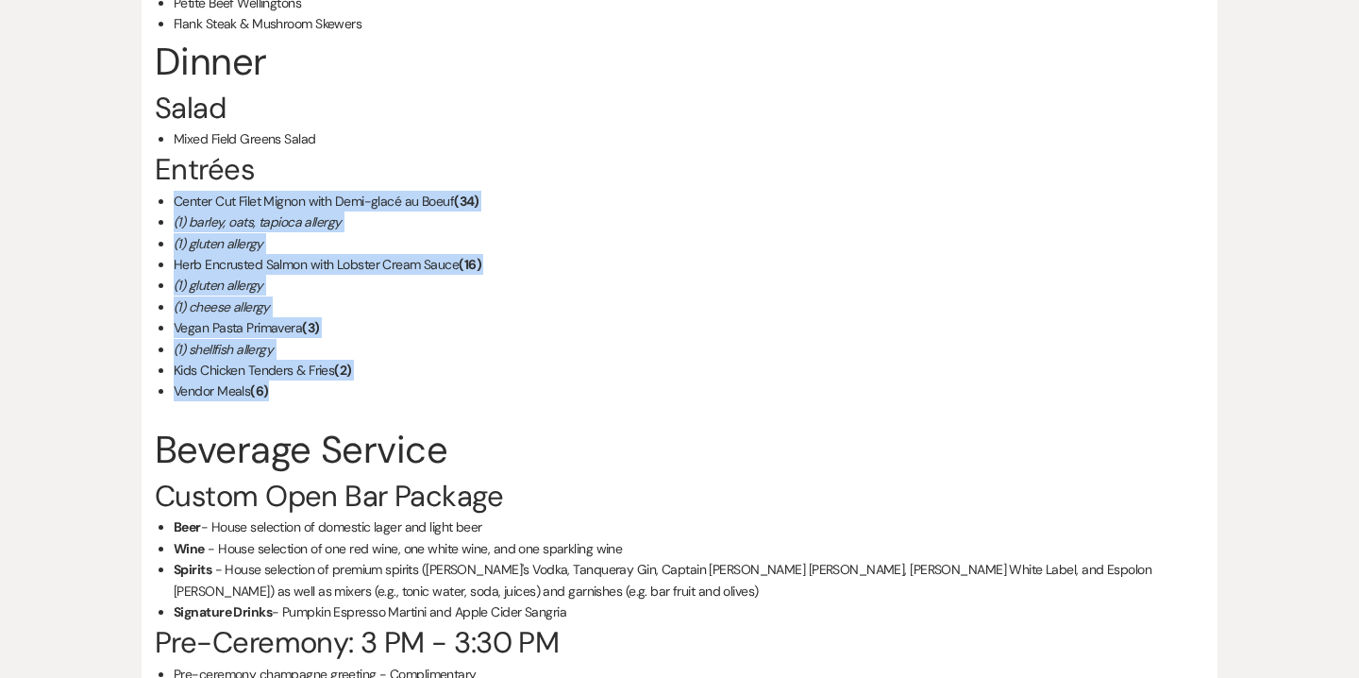
scroll to position [5981, 0]
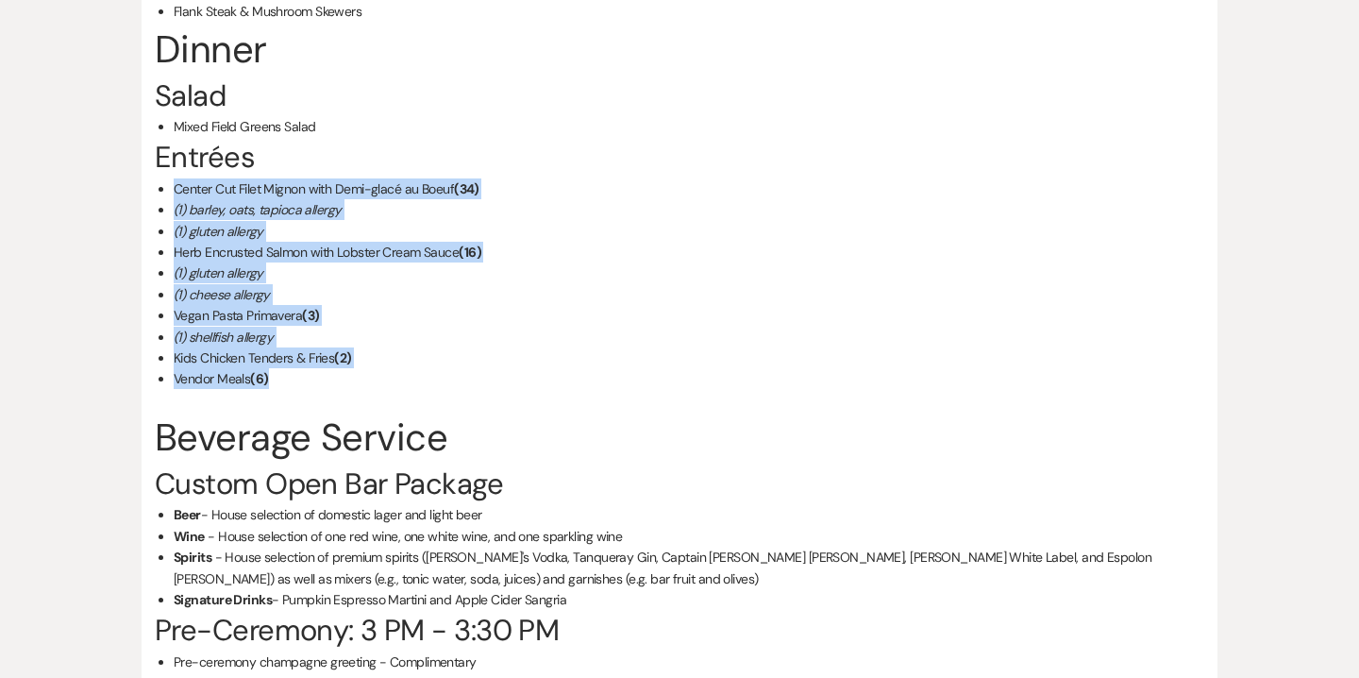
drag, startPoint x: 285, startPoint y: 424, endPoint x: 576, endPoint y: 424, distance: 290.7
click at [576, 589] on li "Signature Drinks - Pumpkin Espresso Martini and Apple Cider Sangria" at bounding box center [689, 599] width 1031 height 21
copy li "Pumpkin Espresso Martini and Apple Cider Sangria"
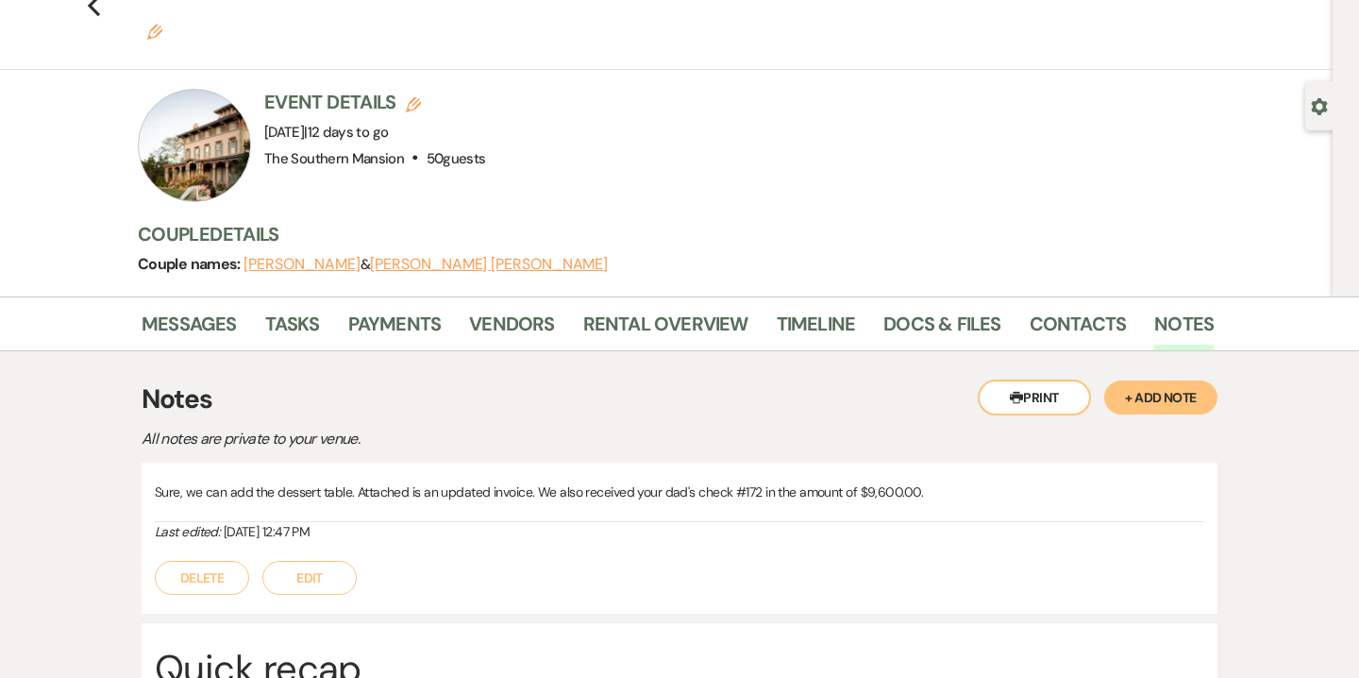
scroll to position [92, 0]
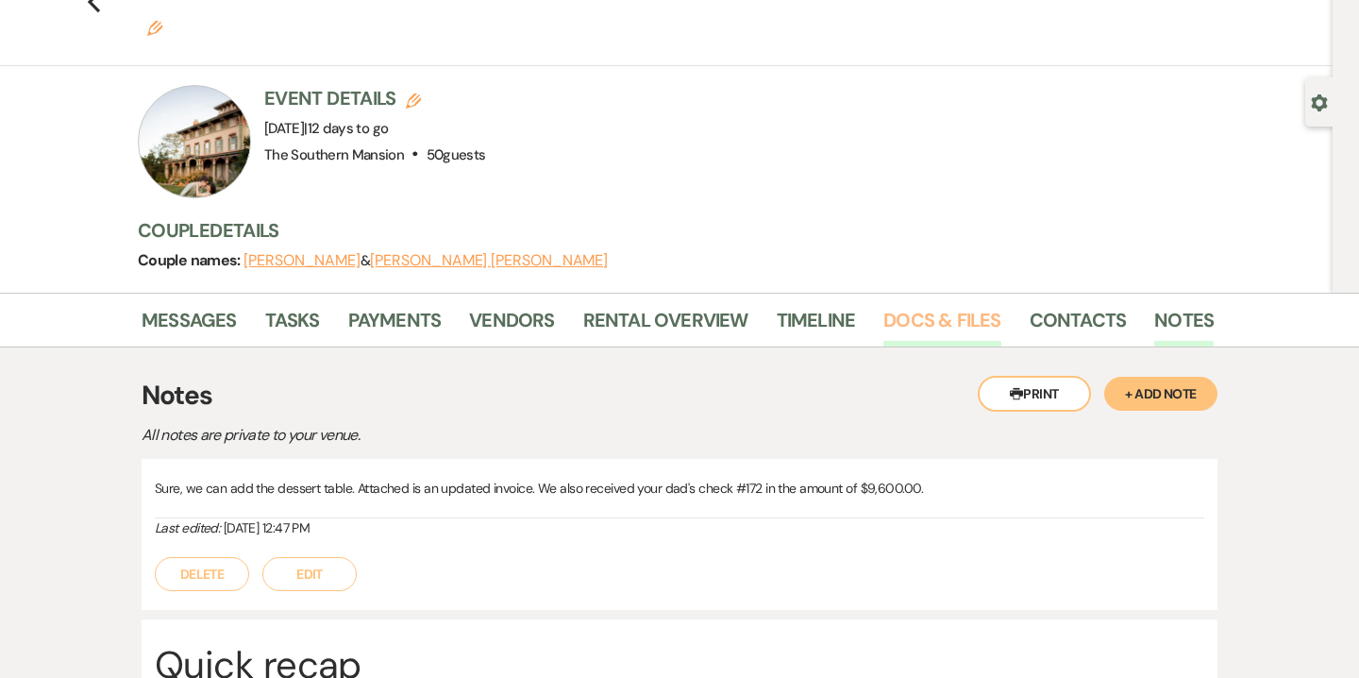
click at [962, 305] on link "Docs & Files" at bounding box center [941, 326] width 117 height 42
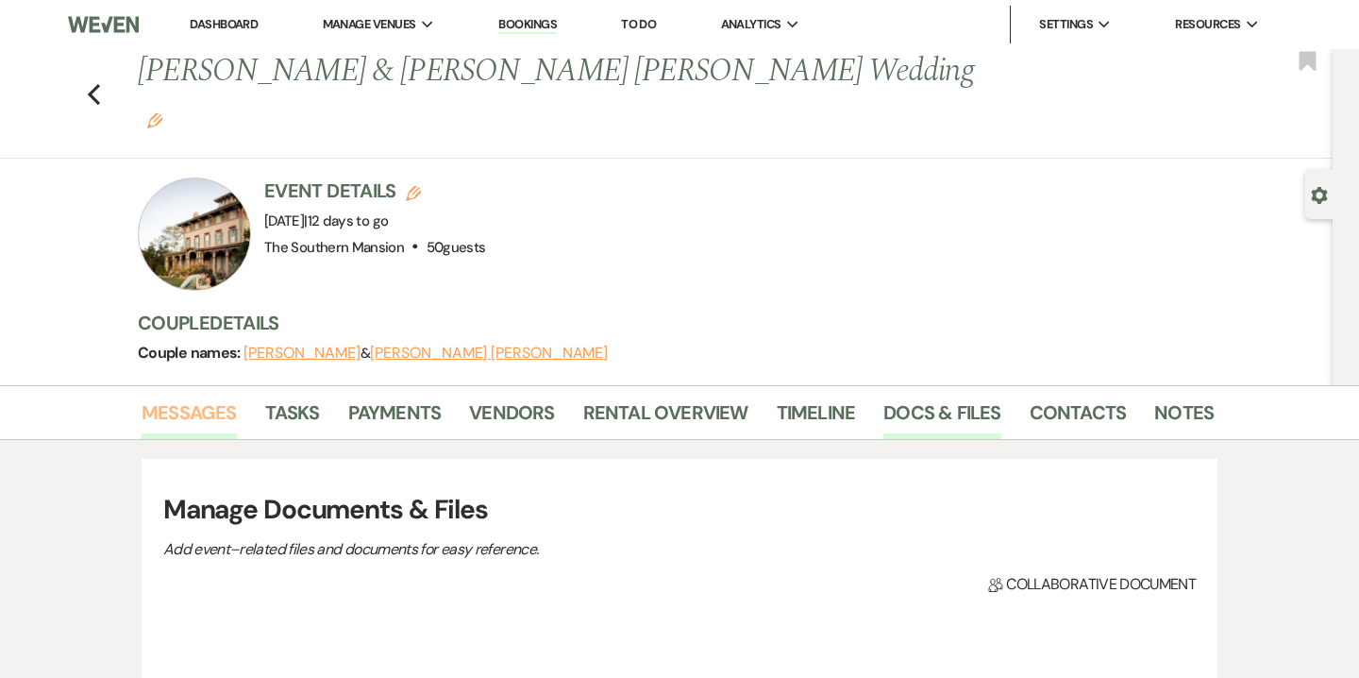
click at [205, 397] on link "Messages" at bounding box center [189, 418] width 95 height 42
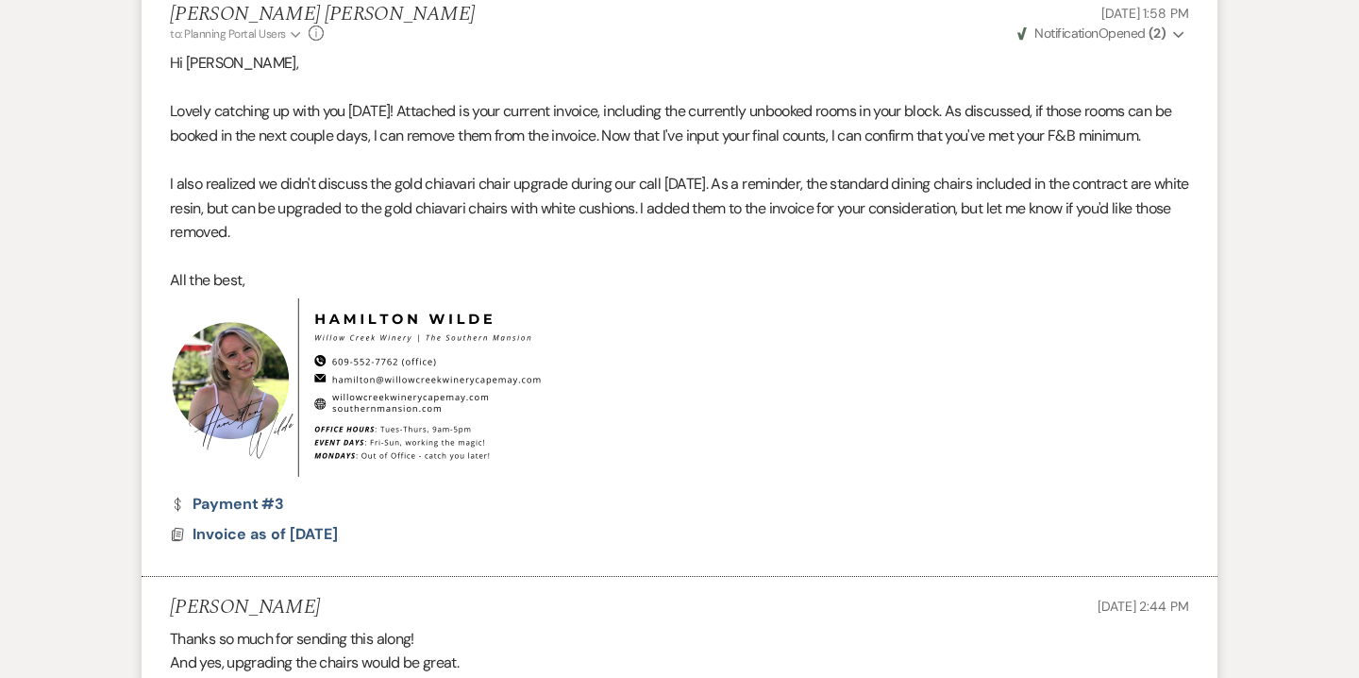
scroll to position [1131, 0]
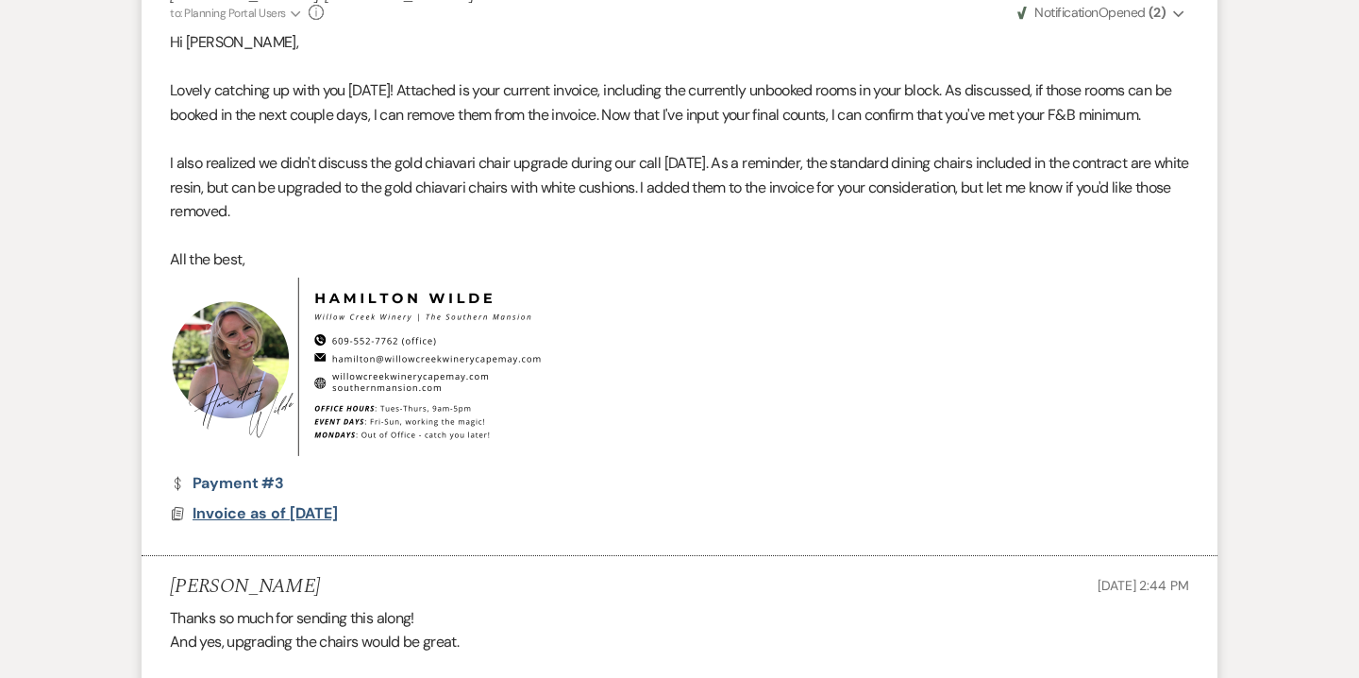
click at [221, 503] on span "Invoice as of [DATE]" at bounding box center [265, 513] width 145 height 20
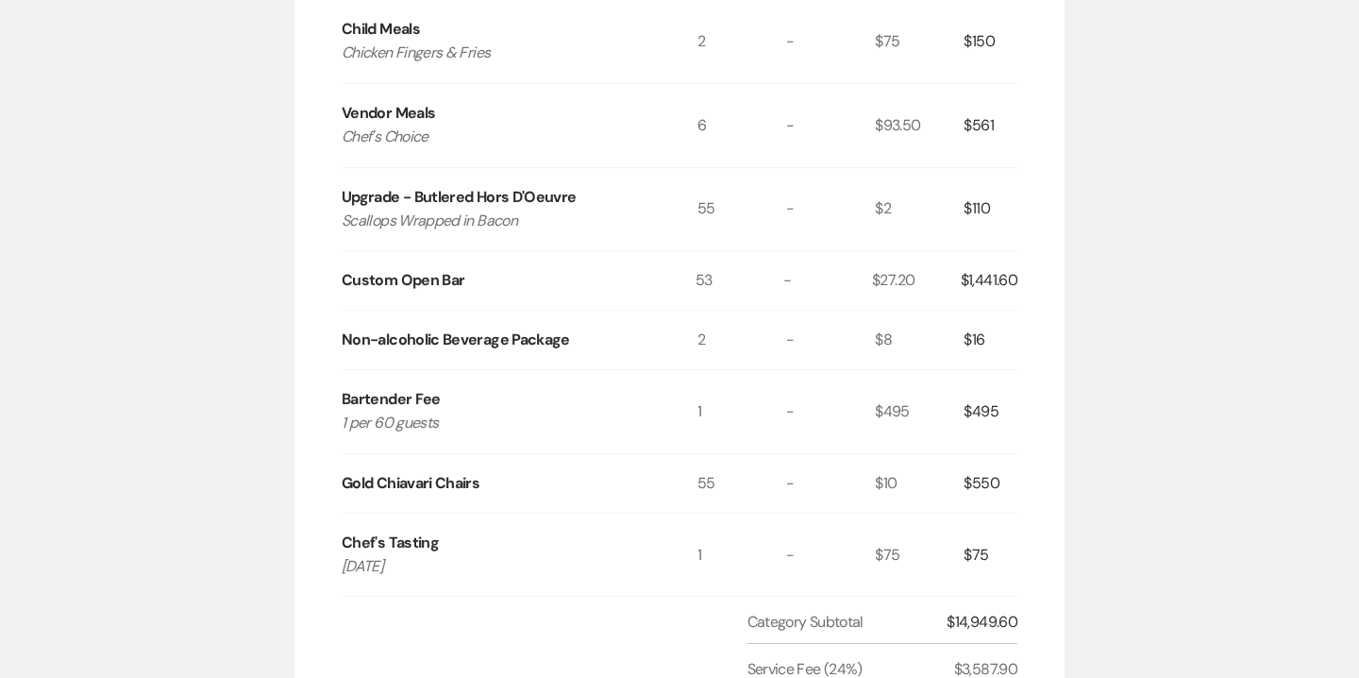
scroll to position [0, 0]
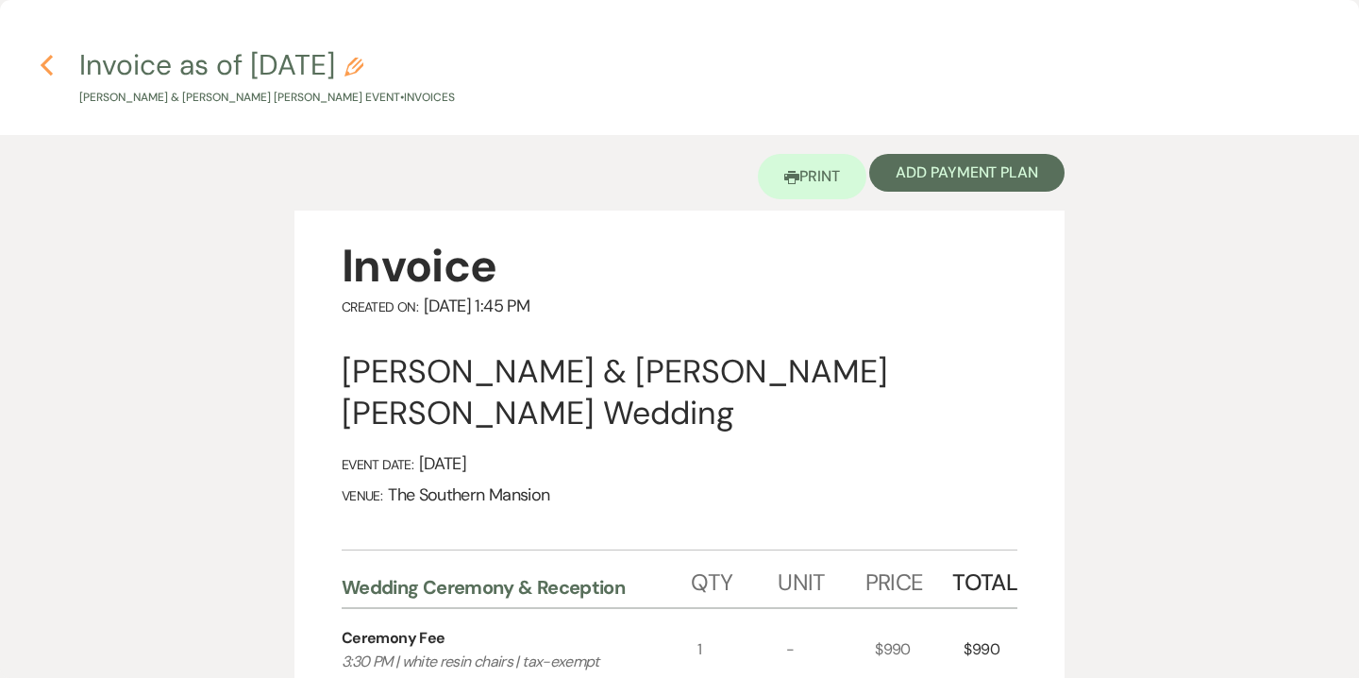
click at [40, 59] on icon "Previous" at bounding box center [47, 65] width 14 height 23
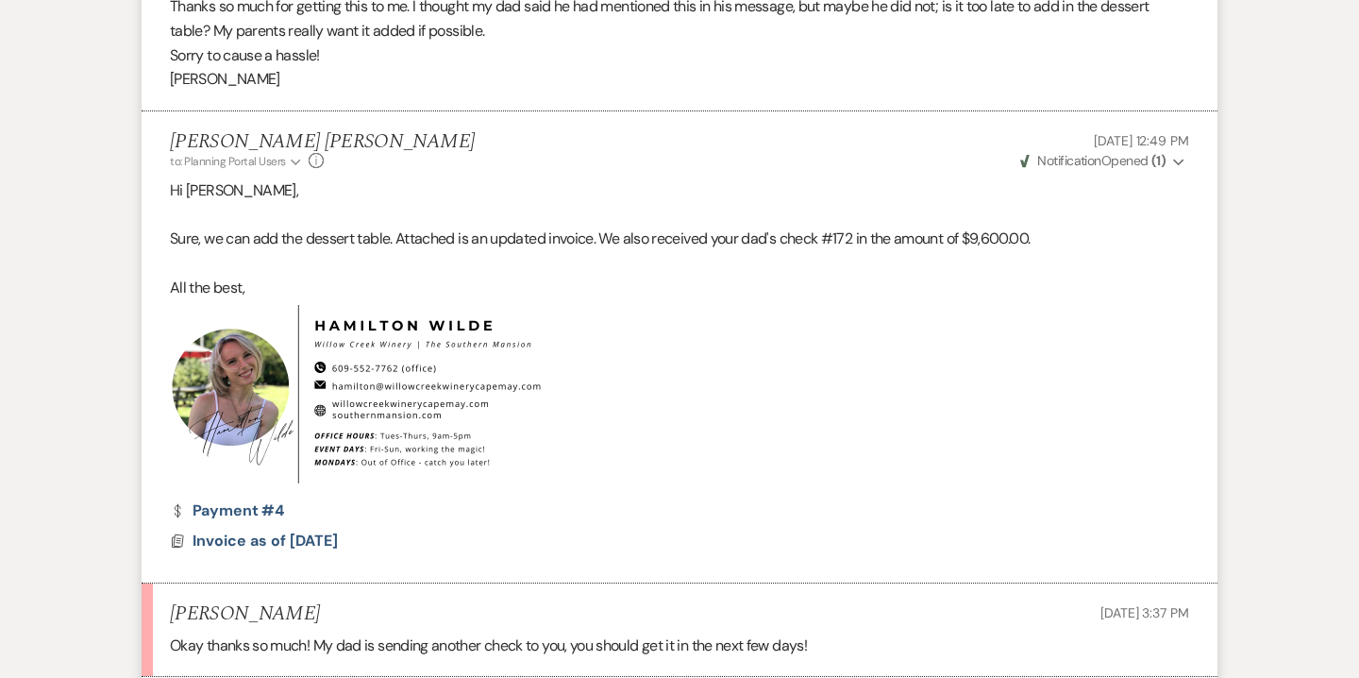
scroll to position [2926, 0]
click at [240, 502] on link "Dollar Payment Payment #4" at bounding box center [227, 509] width 114 height 15
click at [248, 530] on span "Invoice as of [DATE]" at bounding box center [265, 540] width 145 height 20
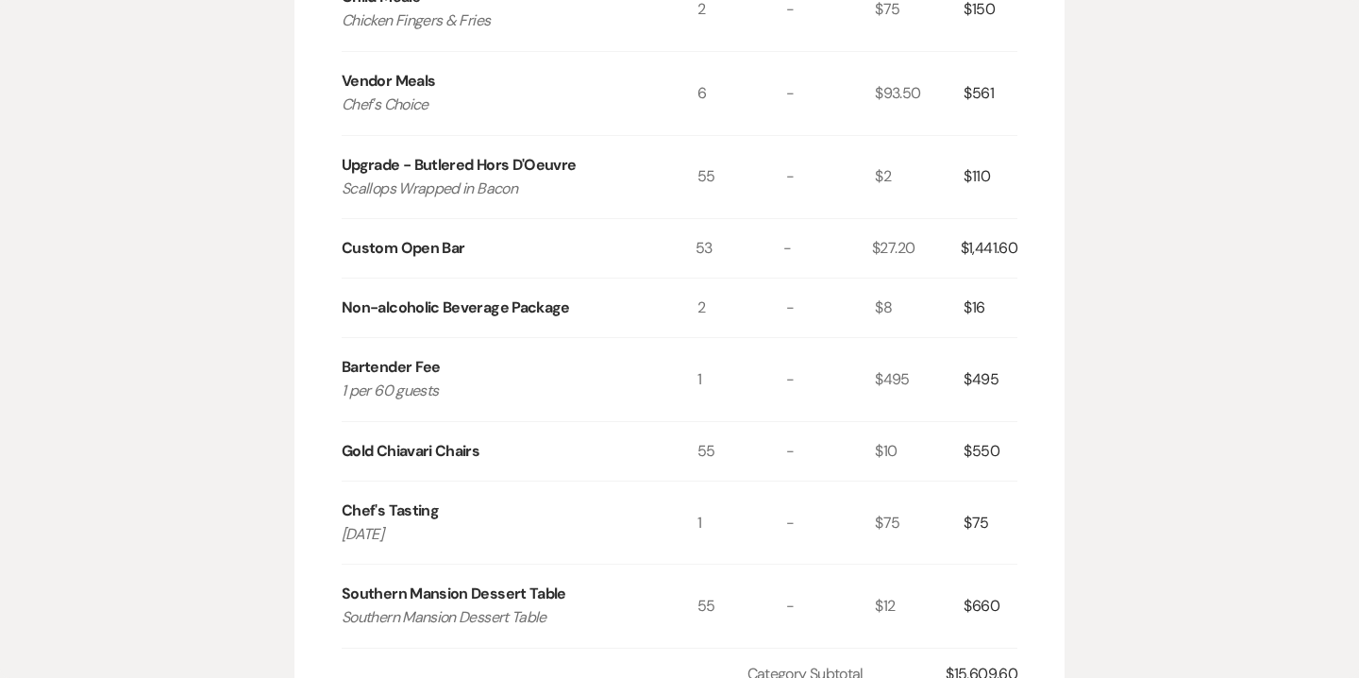
scroll to position [968, 0]
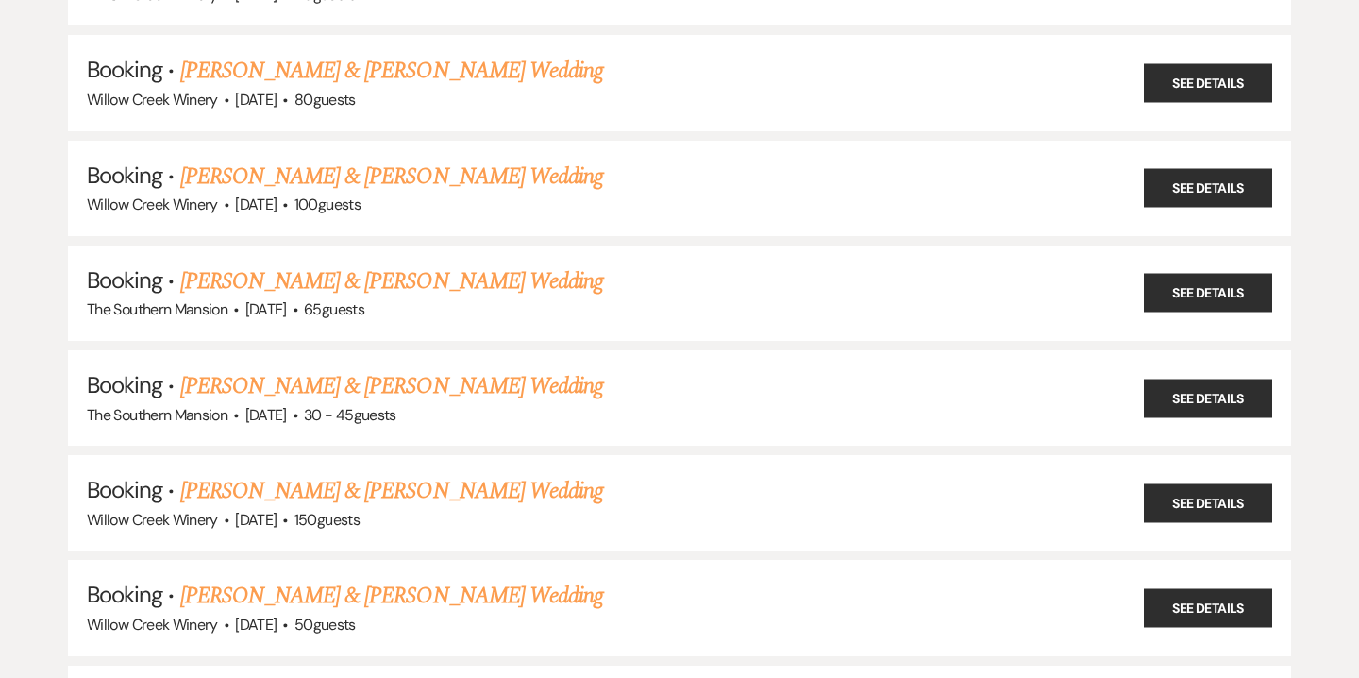
scroll to position [458, 0]
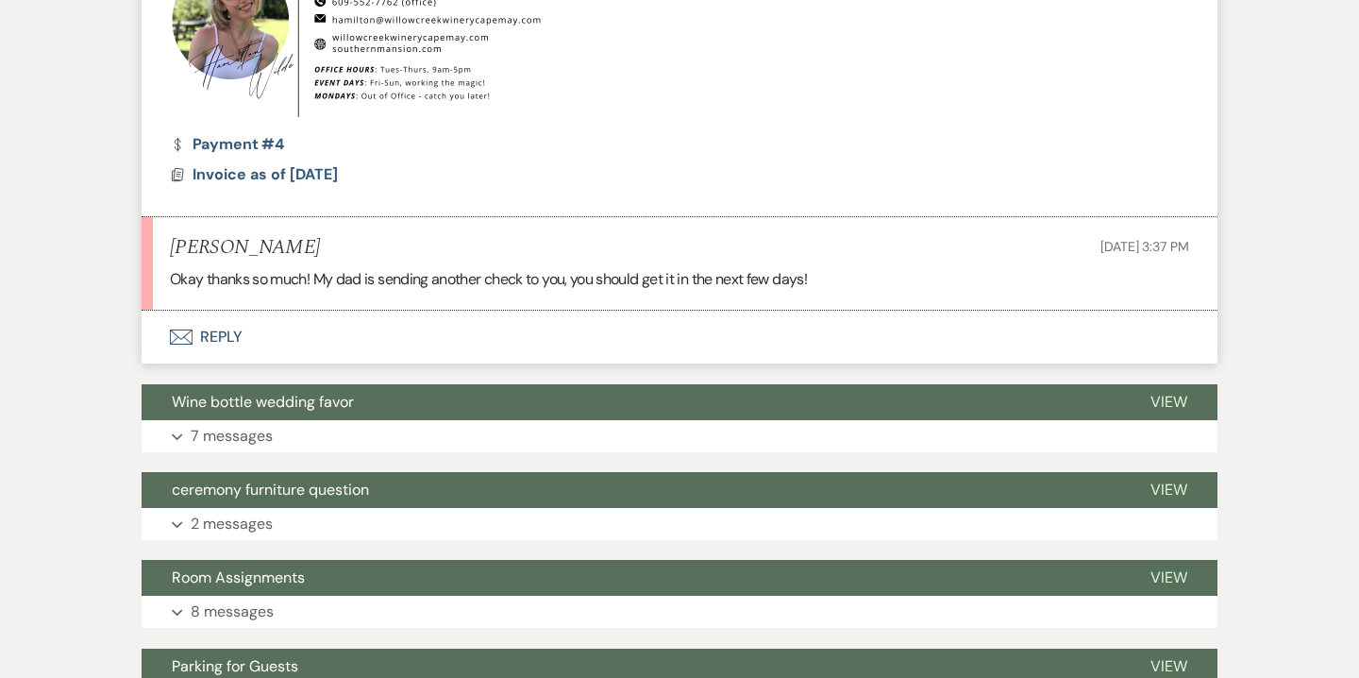
scroll to position [3314, 0]
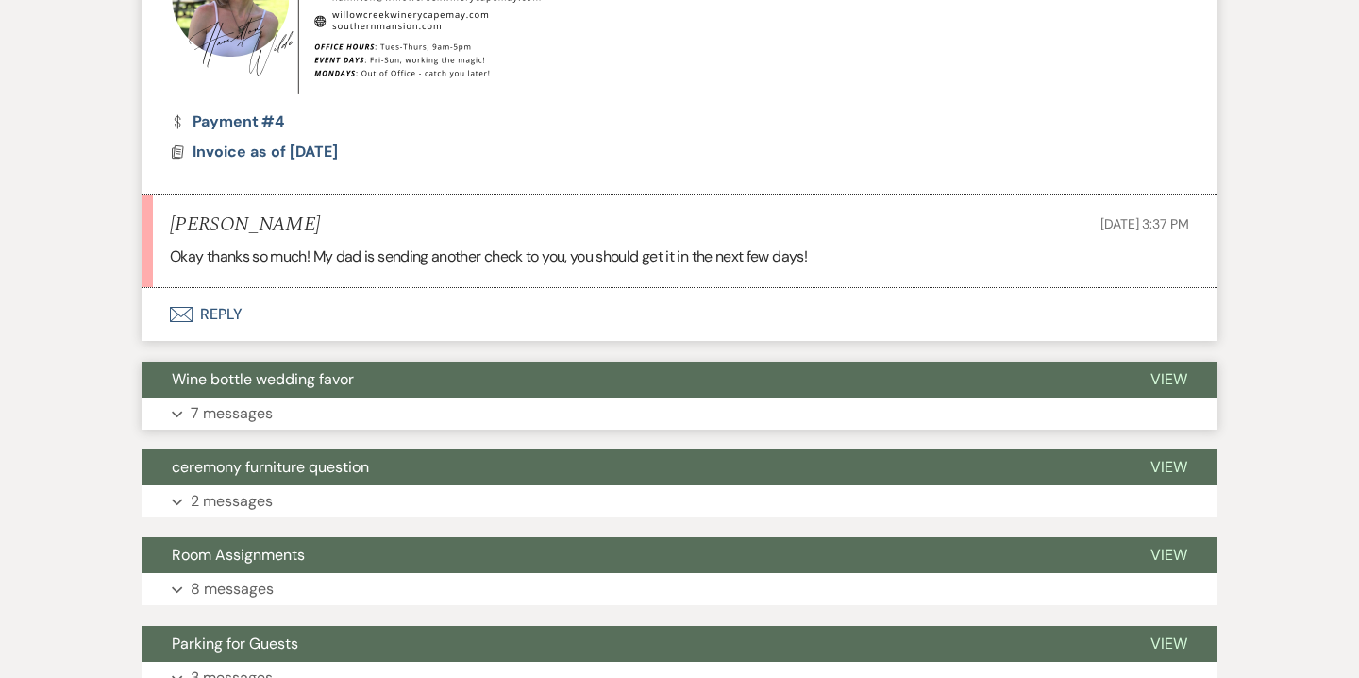
click at [258, 401] on p "7 messages" at bounding box center [232, 413] width 82 height 25
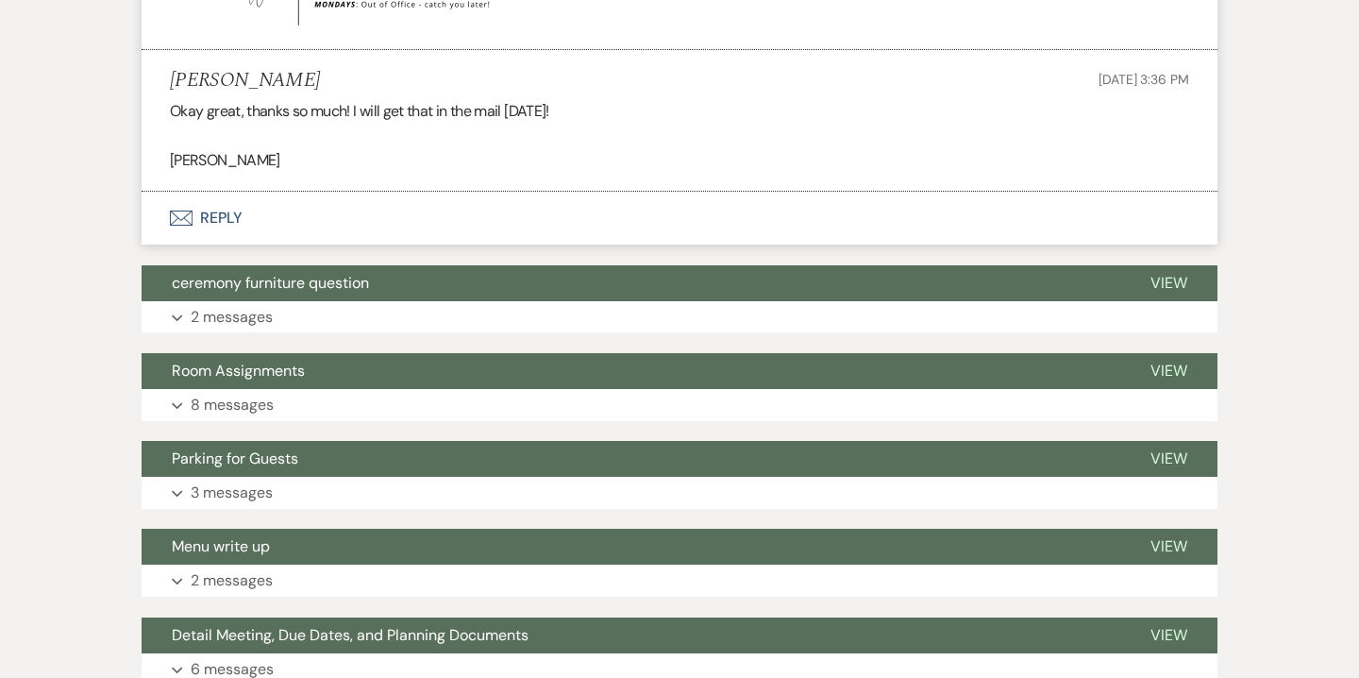
scroll to position [5223, 0]
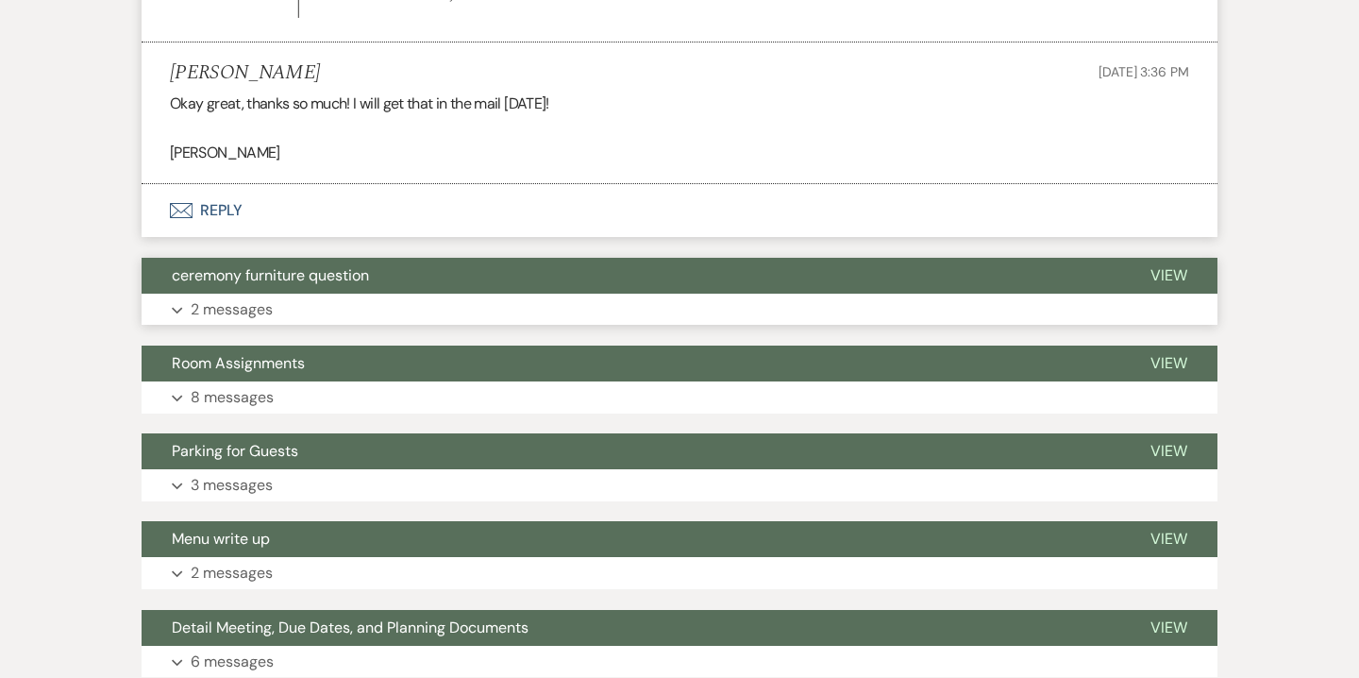
click at [396, 294] on button "Expand 2 messages" at bounding box center [680, 310] width 1076 height 32
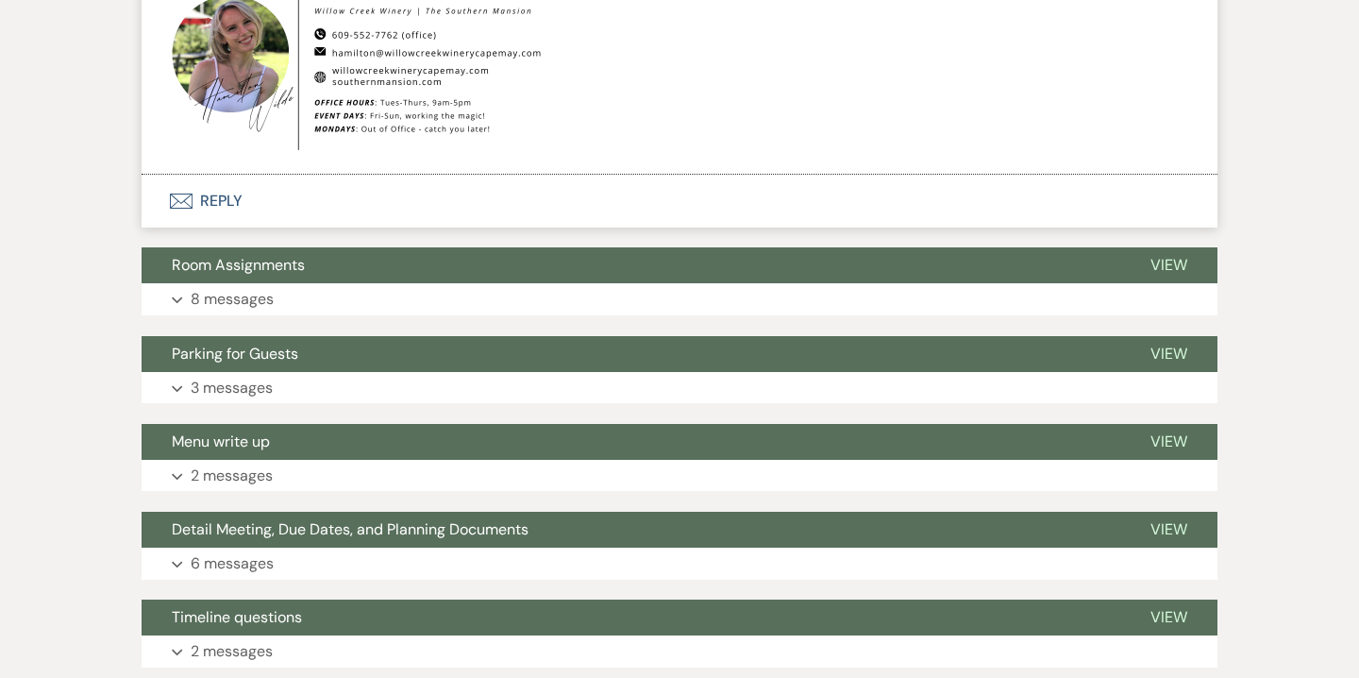
scroll to position [6299, 0]
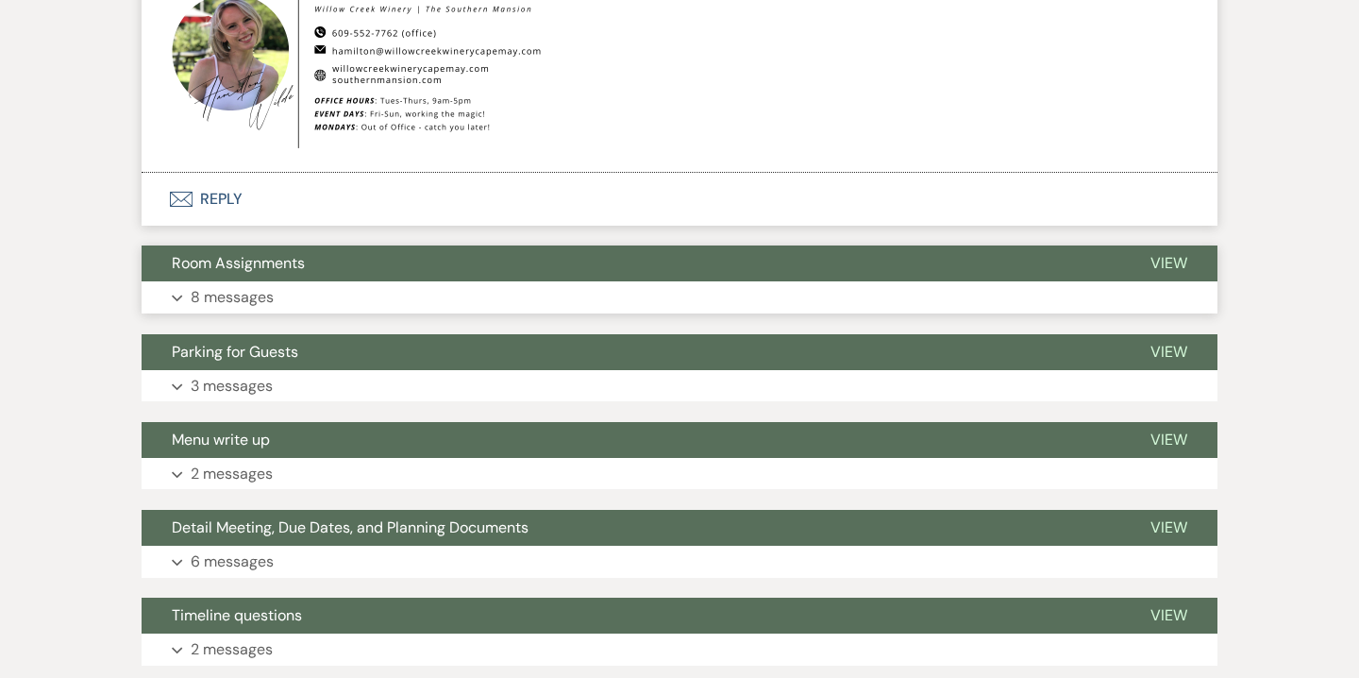
click at [277, 281] on button "Expand 8 messages" at bounding box center [680, 297] width 1076 height 32
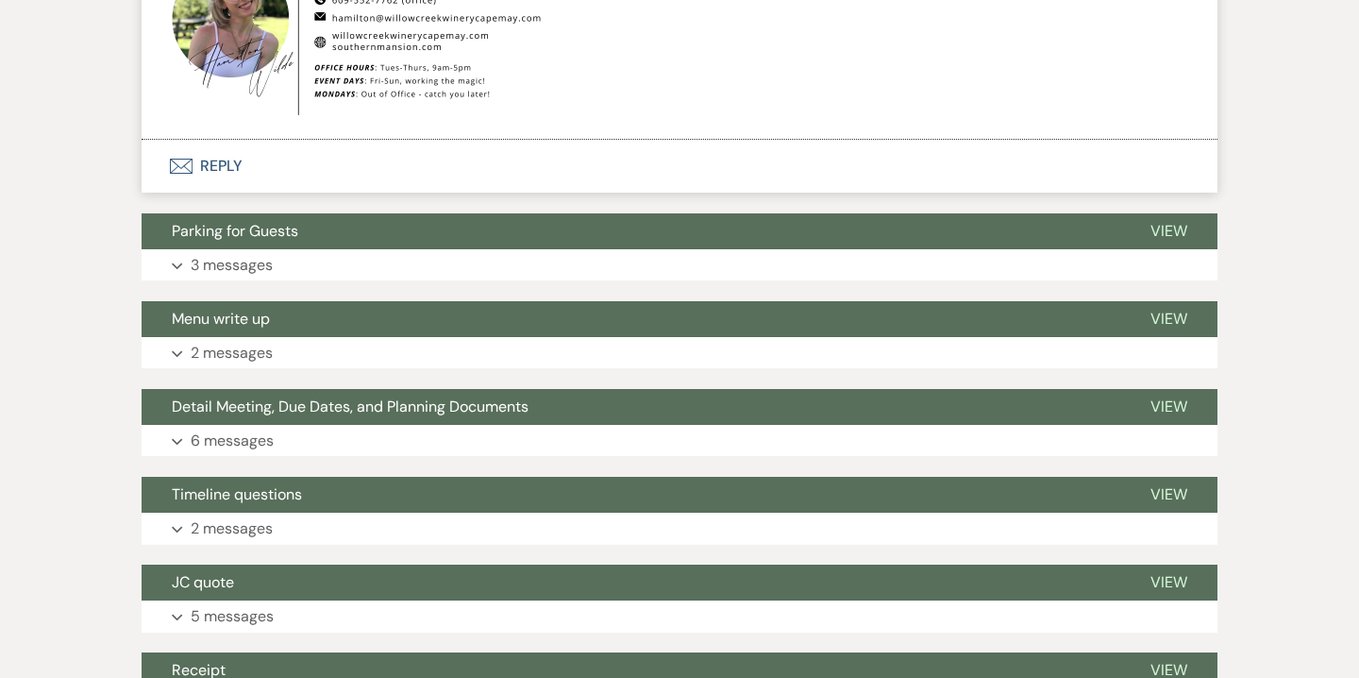
scroll to position [9358, 0]
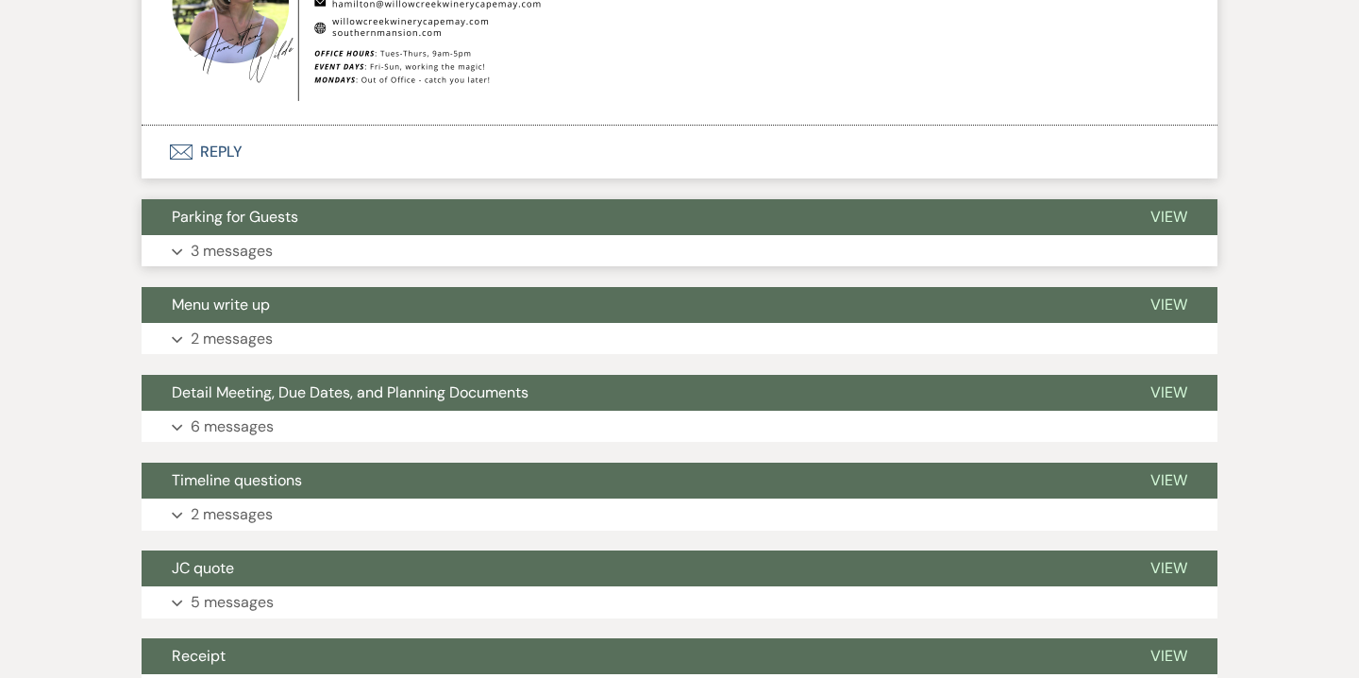
click at [264, 239] on p "3 messages" at bounding box center [232, 251] width 82 height 25
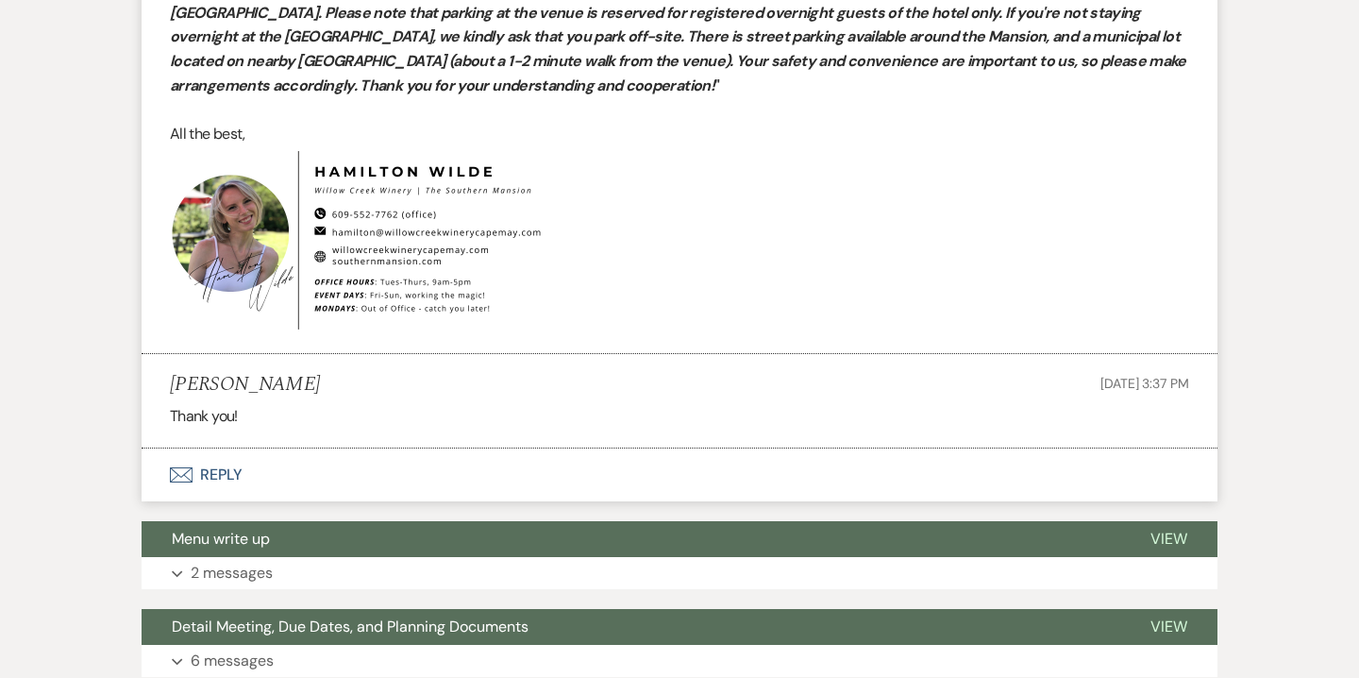
scroll to position [9970, 0]
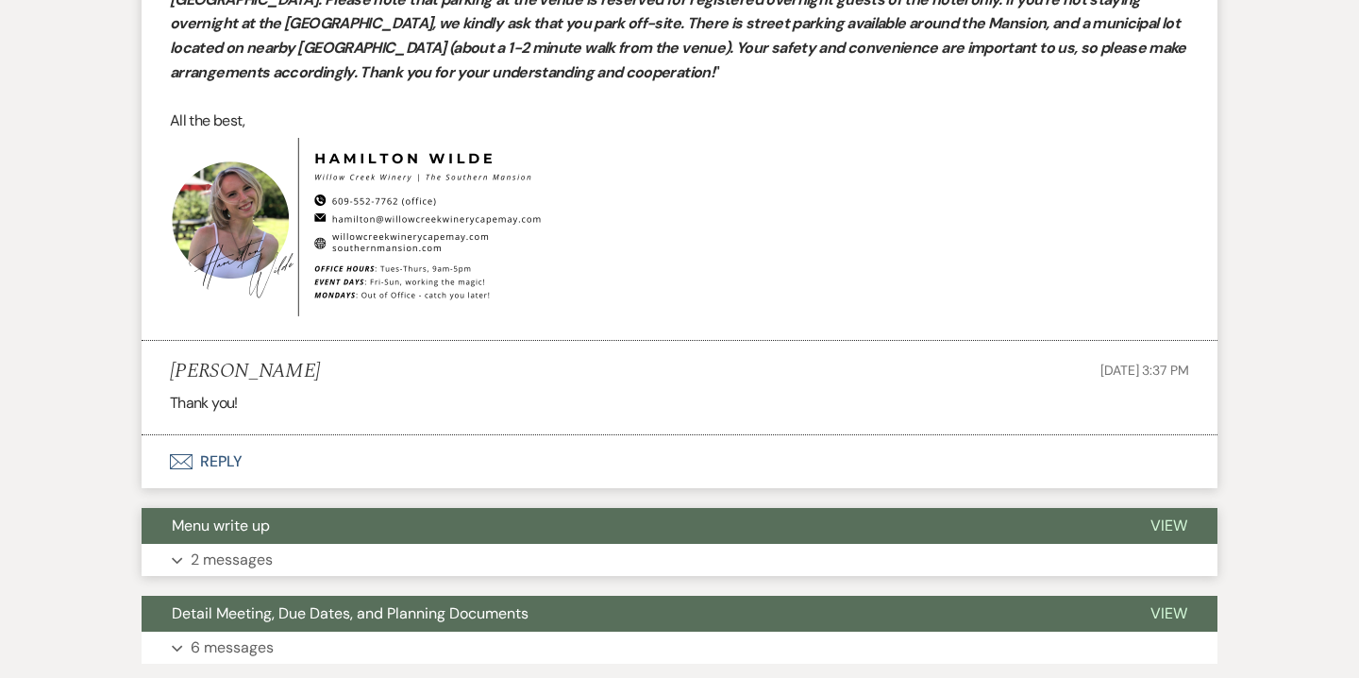
click at [339, 544] on button "Expand 2 messages" at bounding box center [680, 560] width 1076 height 32
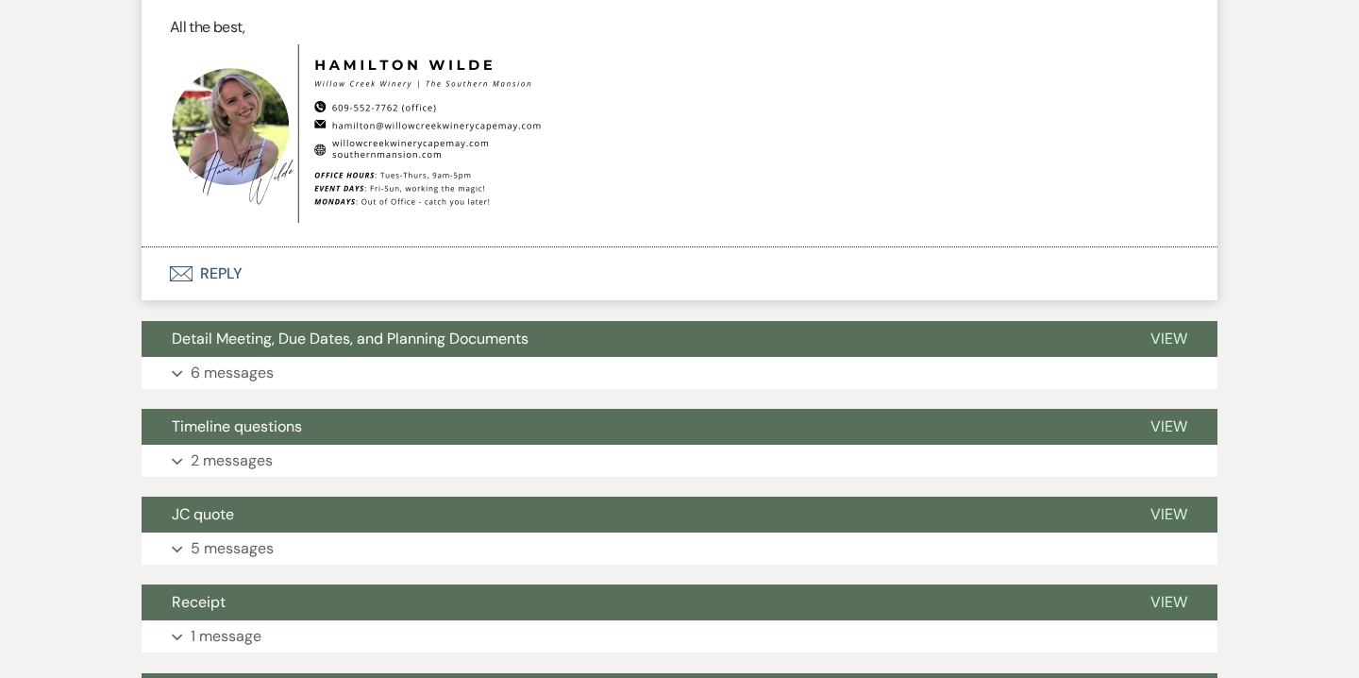
scroll to position [11034, 0]
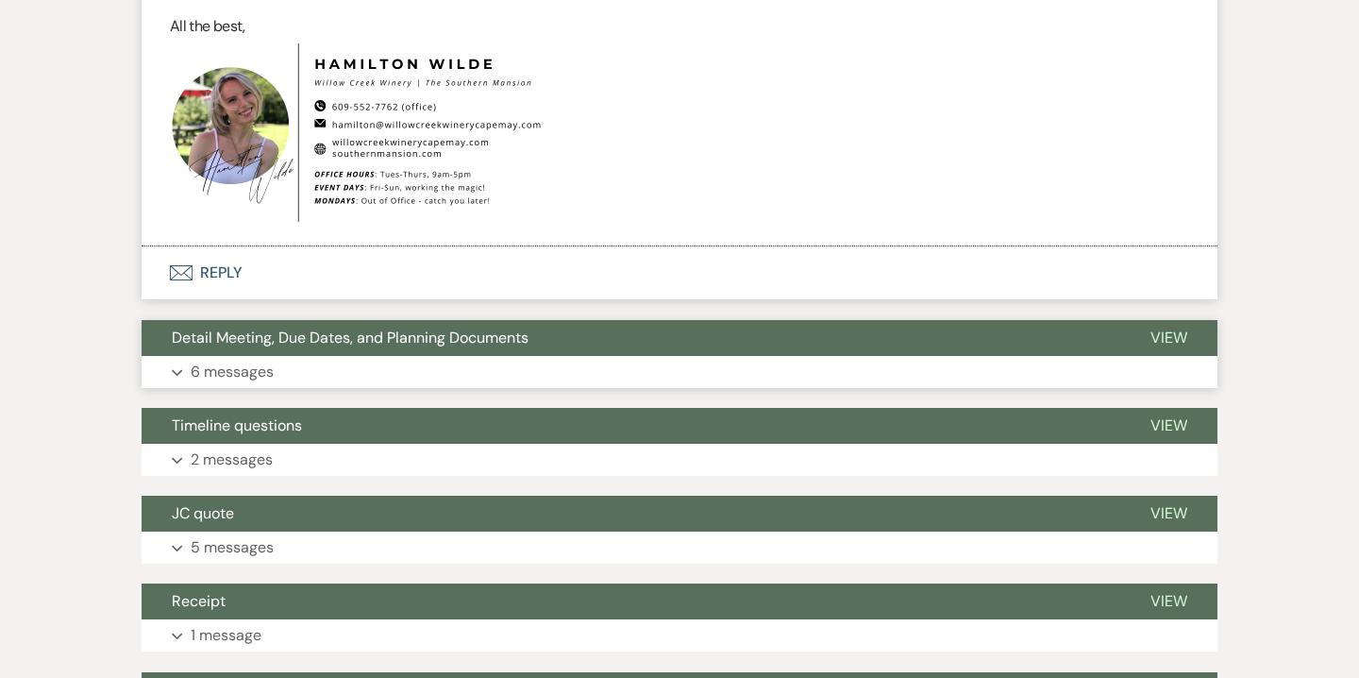
click at [279, 356] on button "Expand 6 messages" at bounding box center [680, 372] width 1076 height 32
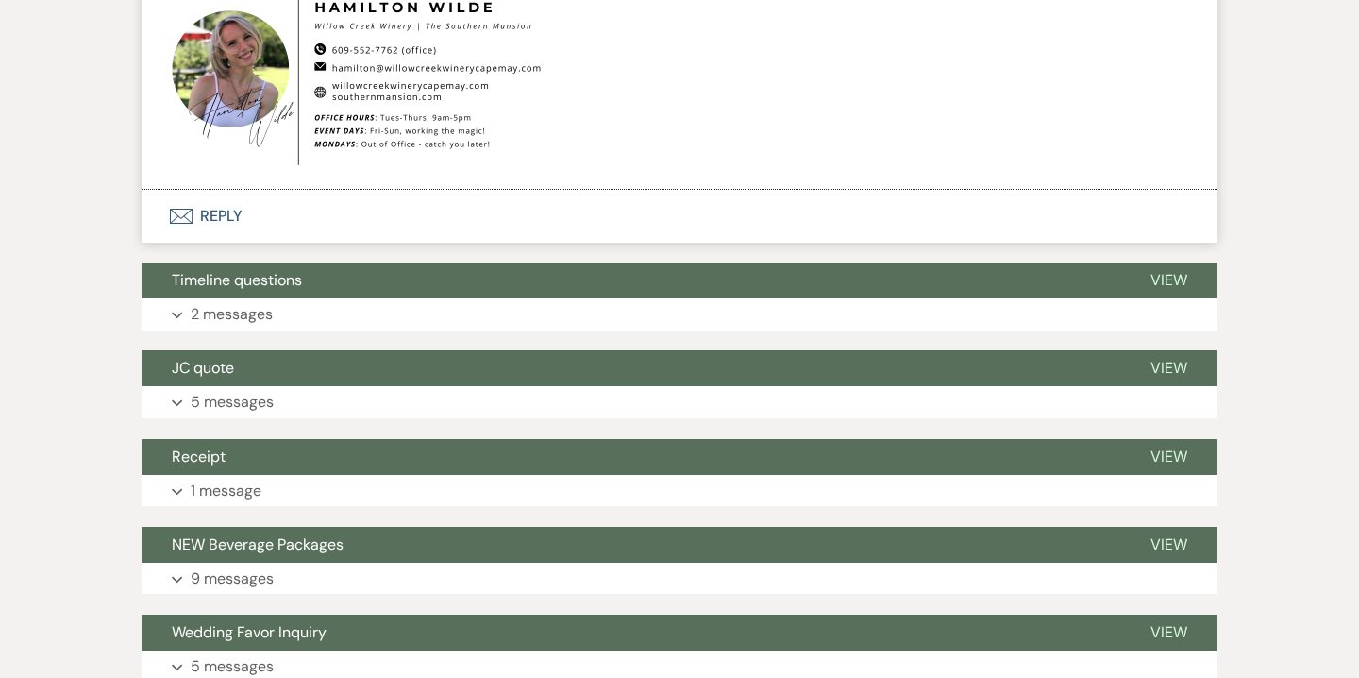
scroll to position [14150, 0]
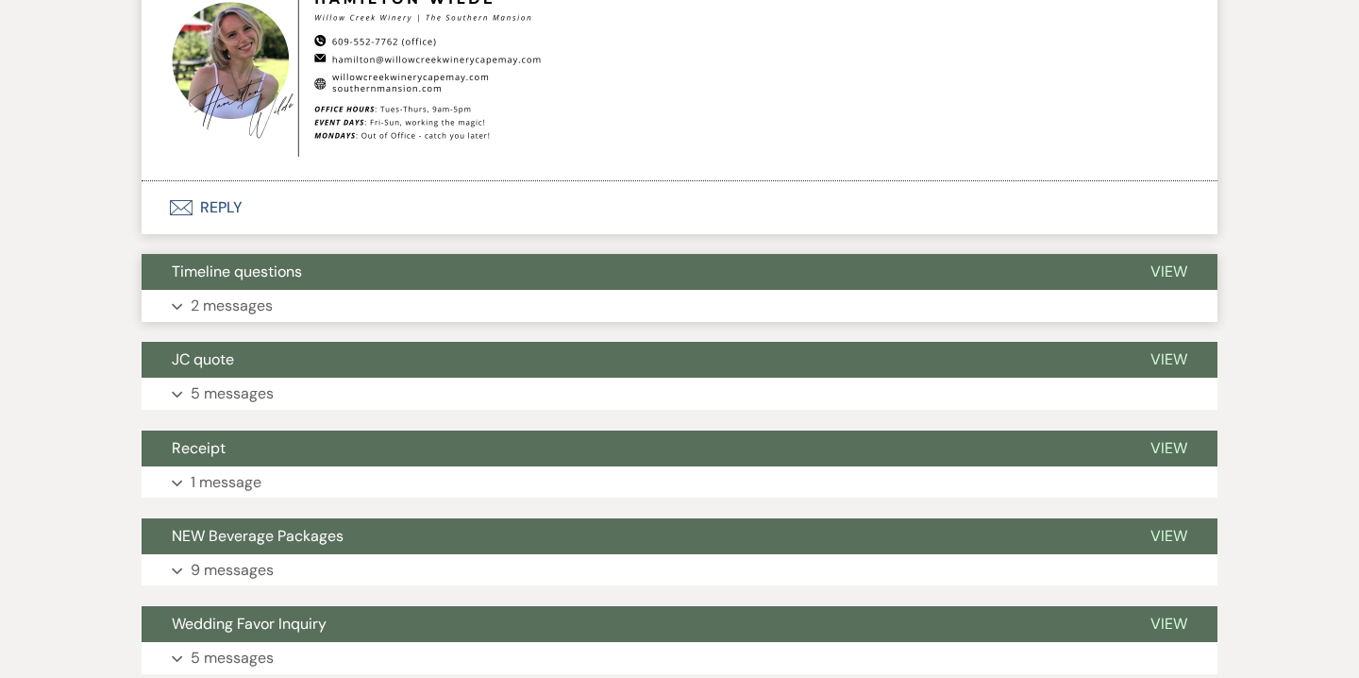
click at [350, 290] on button "Expand 2 messages" at bounding box center [680, 306] width 1076 height 32
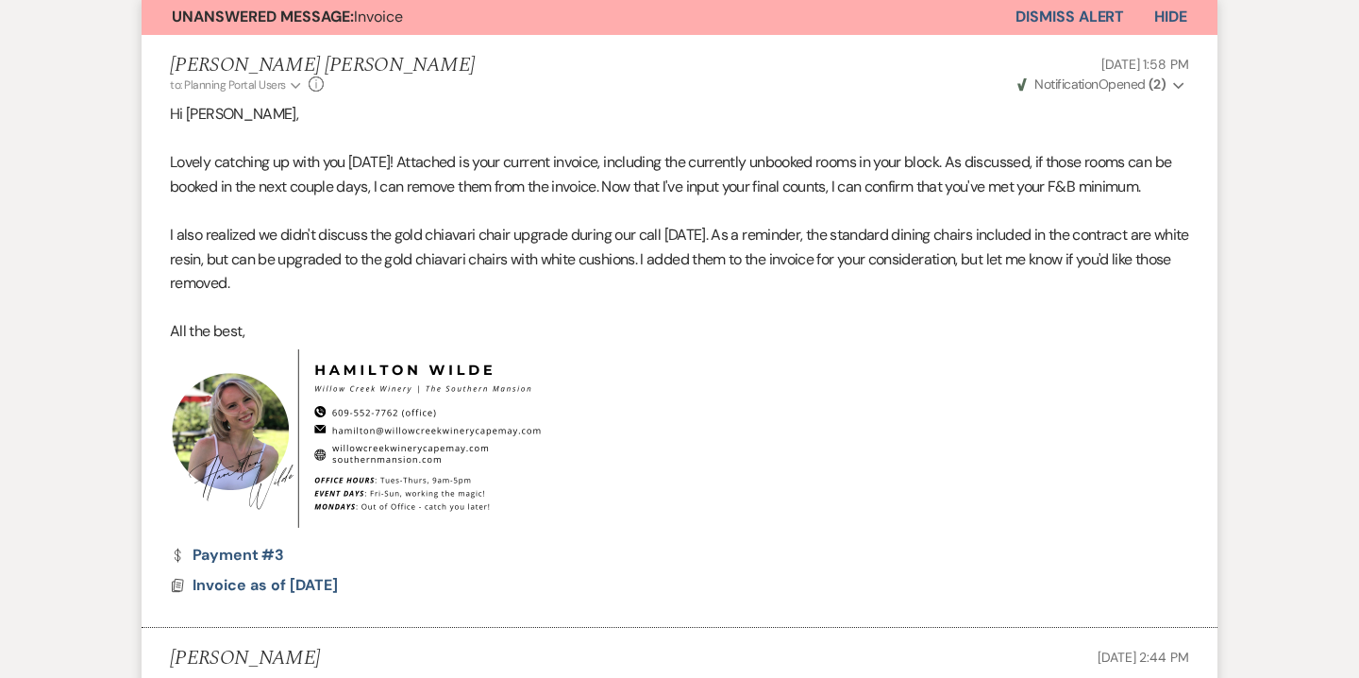
scroll to position [0, 0]
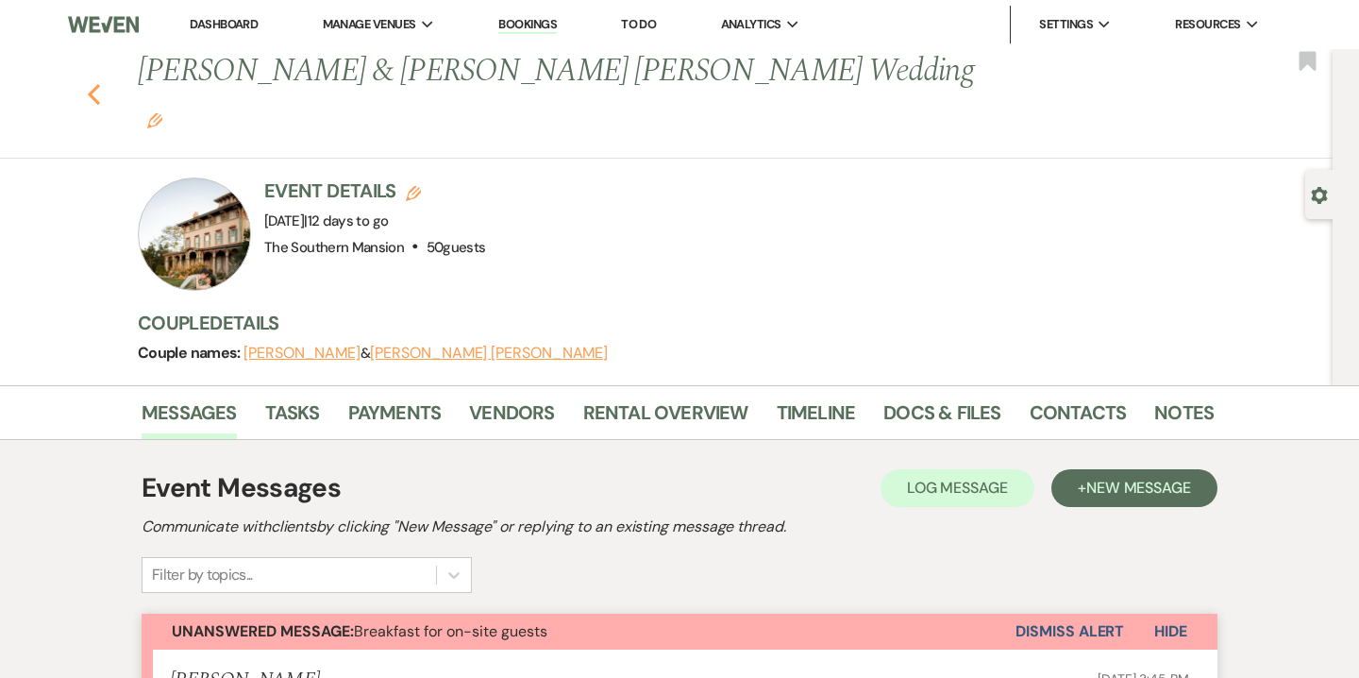
click at [90, 84] on use "button" at bounding box center [94, 94] width 12 height 21
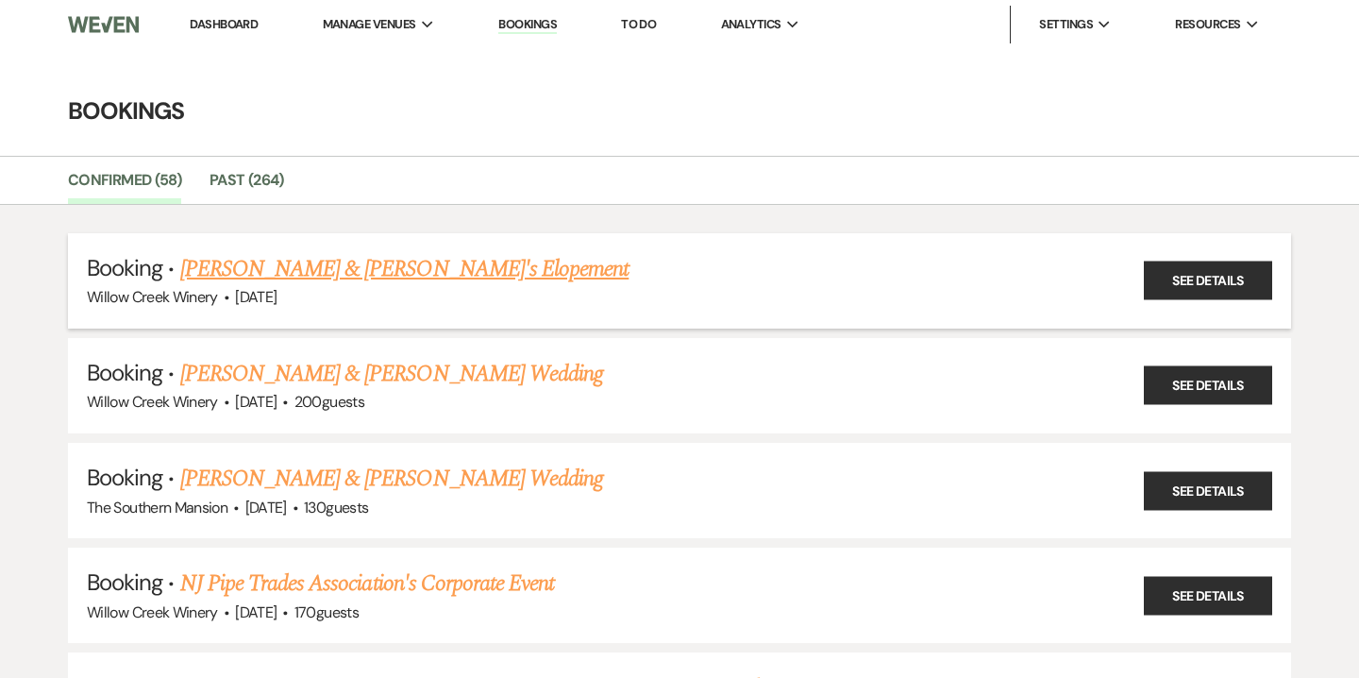
click at [337, 267] on link "[PERSON_NAME] & [PERSON_NAME]'s Elopement" at bounding box center [404, 269] width 449 height 34
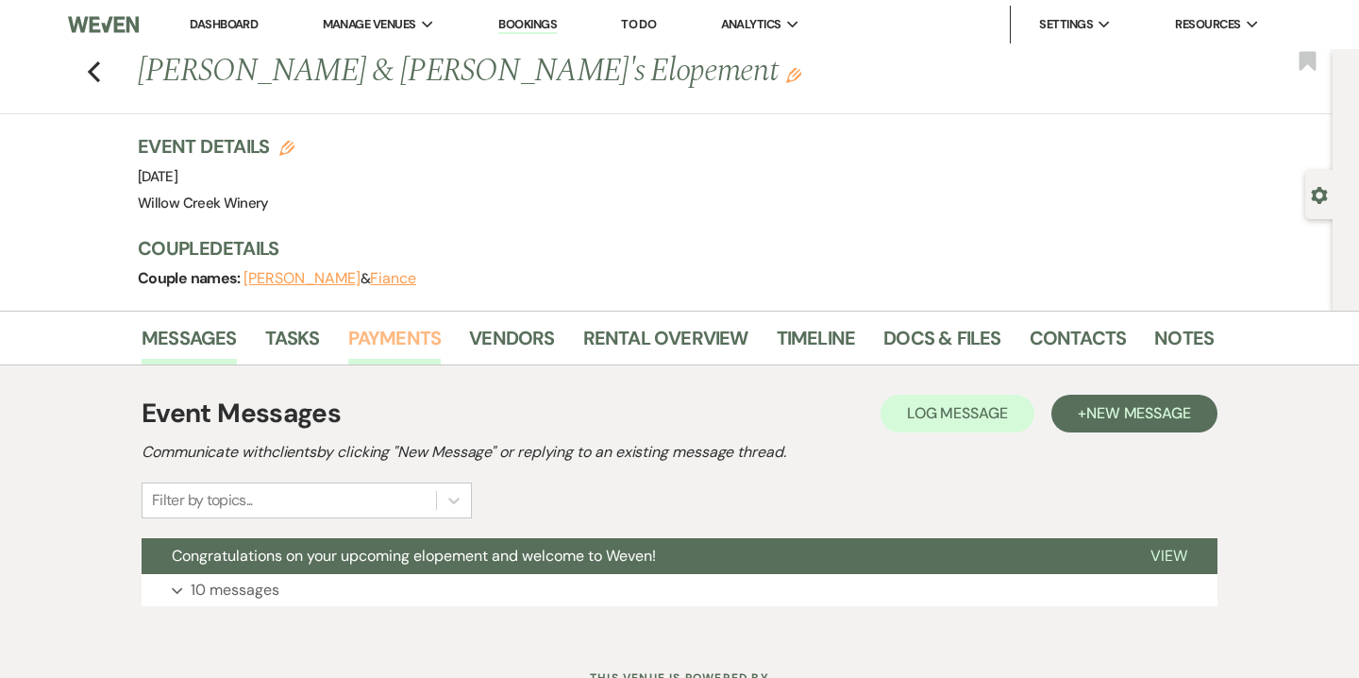
click at [405, 335] on link "Payments" at bounding box center [394, 344] width 93 height 42
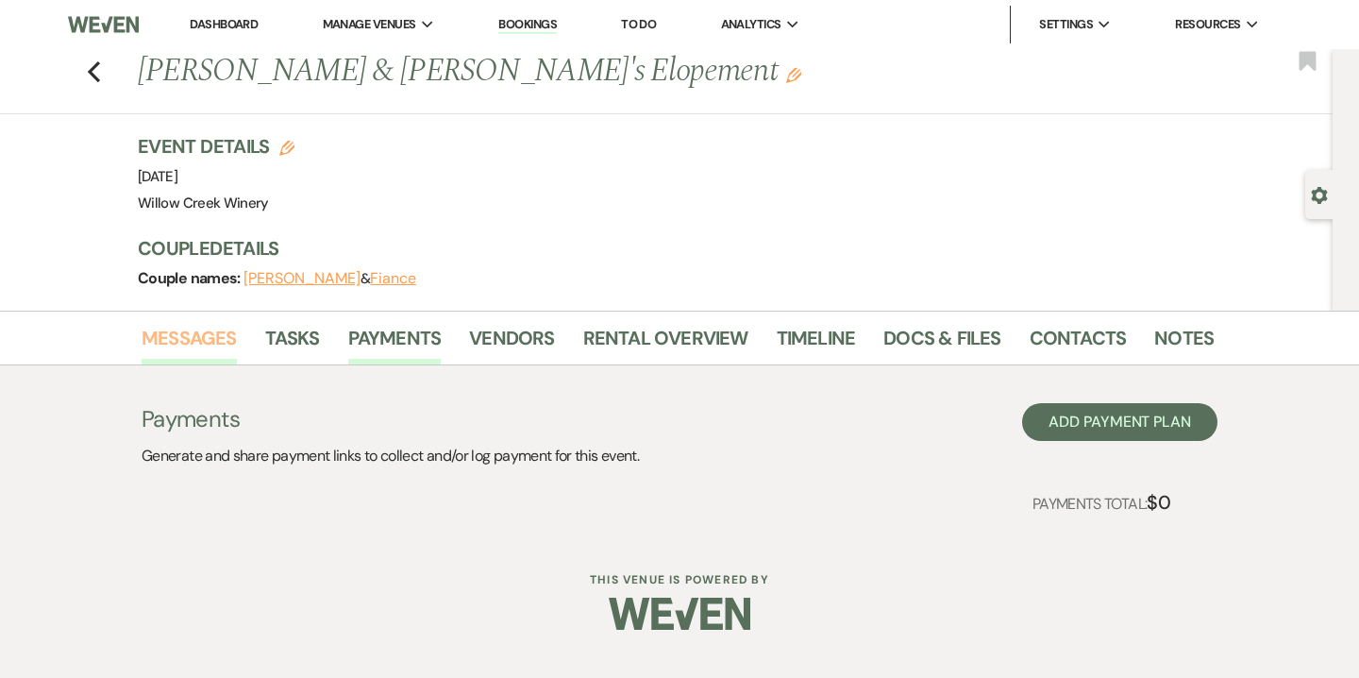
click at [210, 331] on link "Messages" at bounding box center [189, 344] width 95 height 42
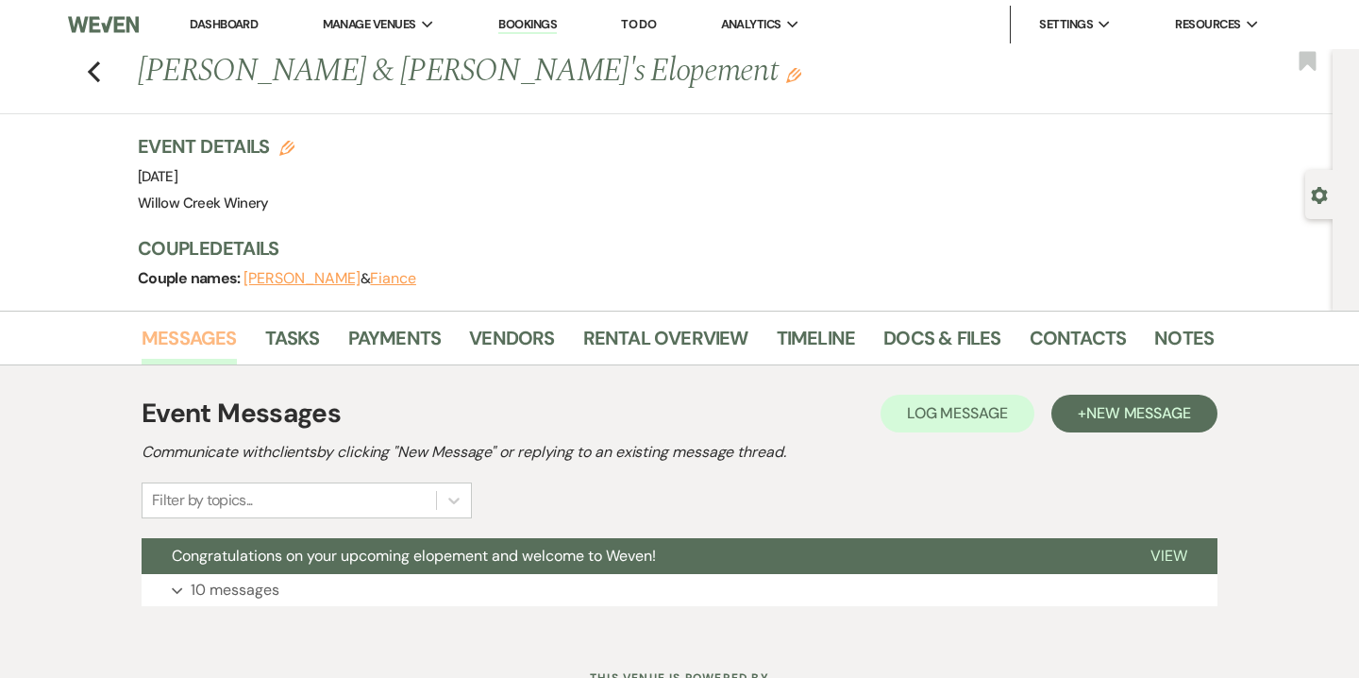
scroll to position [77, 0]
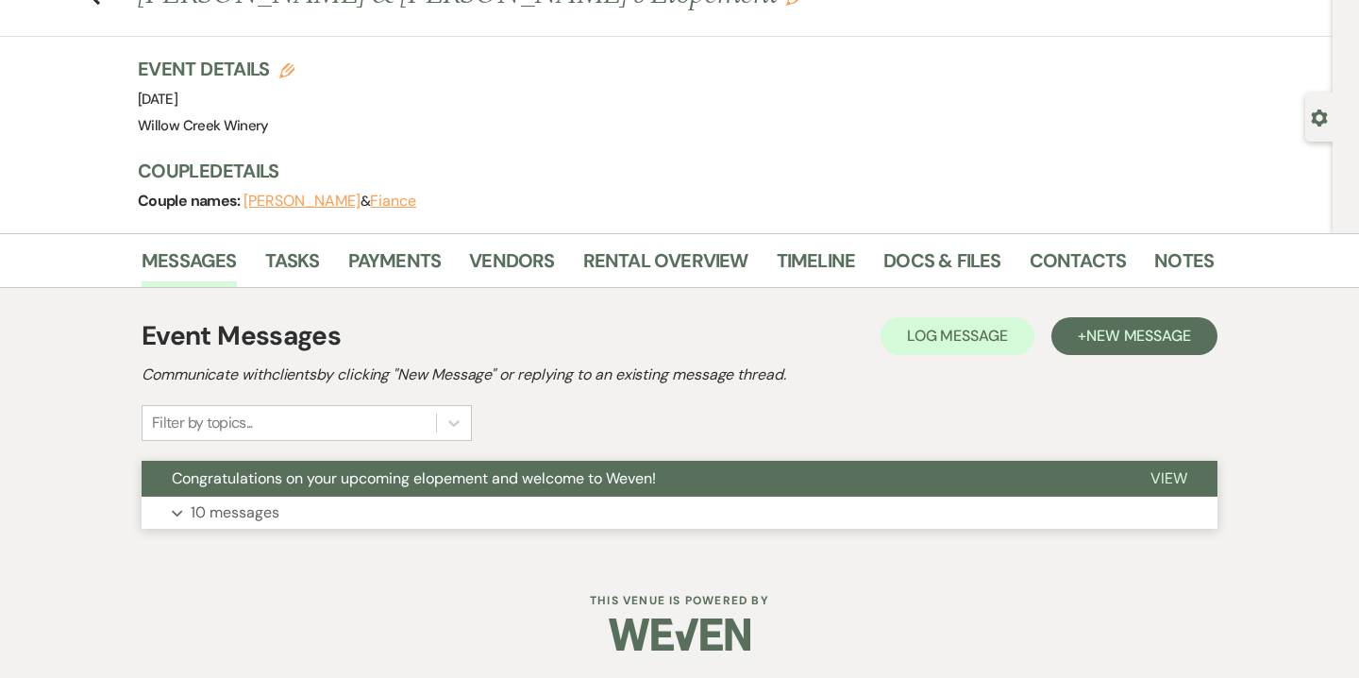
click at [308, 501] on button "Expand 10 messages" at bounding box center [680, 512] width 1076 height 32
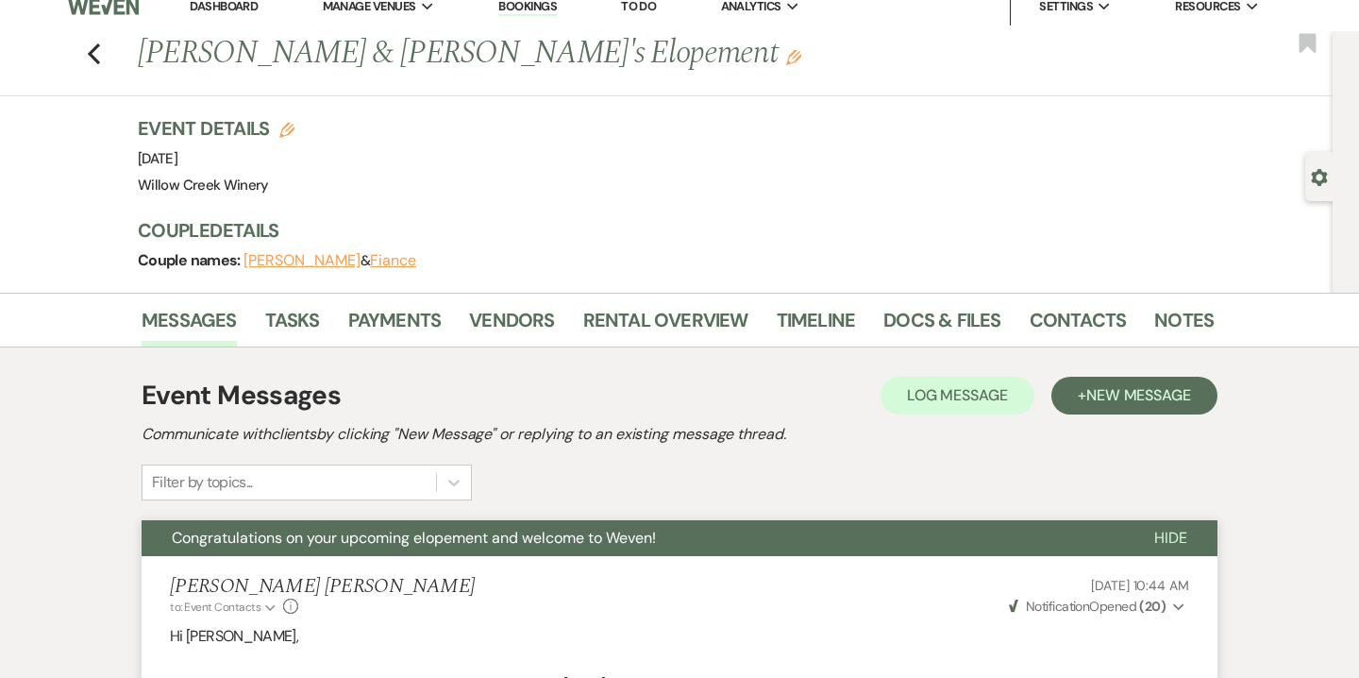
scroll to position [0, 0]
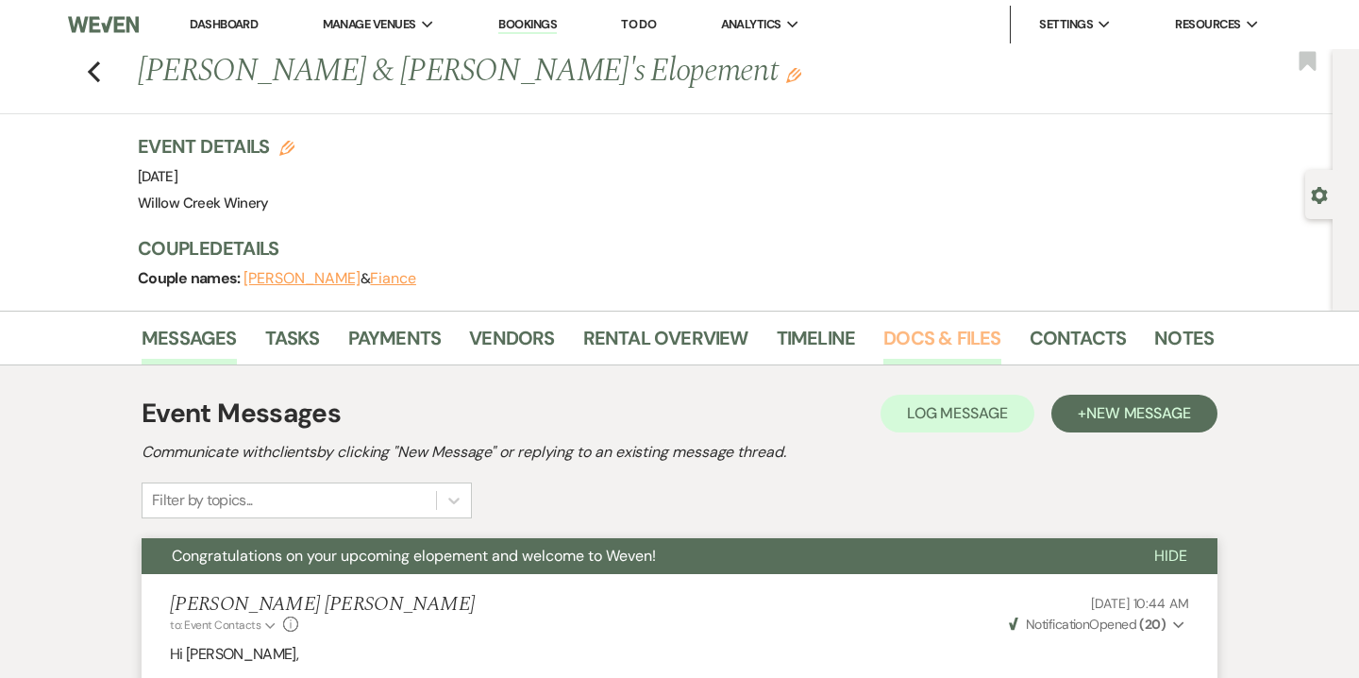
click at [954, 350] on link "Docs & Files" at bounding box center [941, 344] width 117 height 42
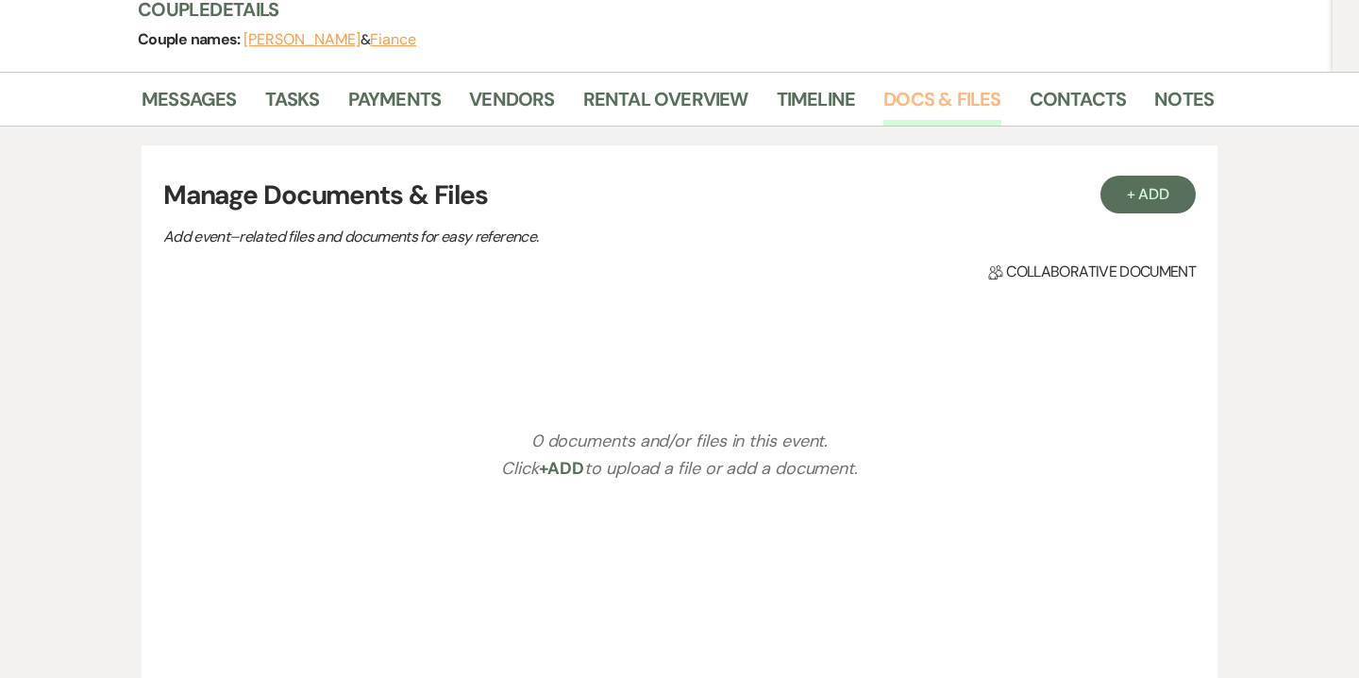
scroll to position [244, 0]
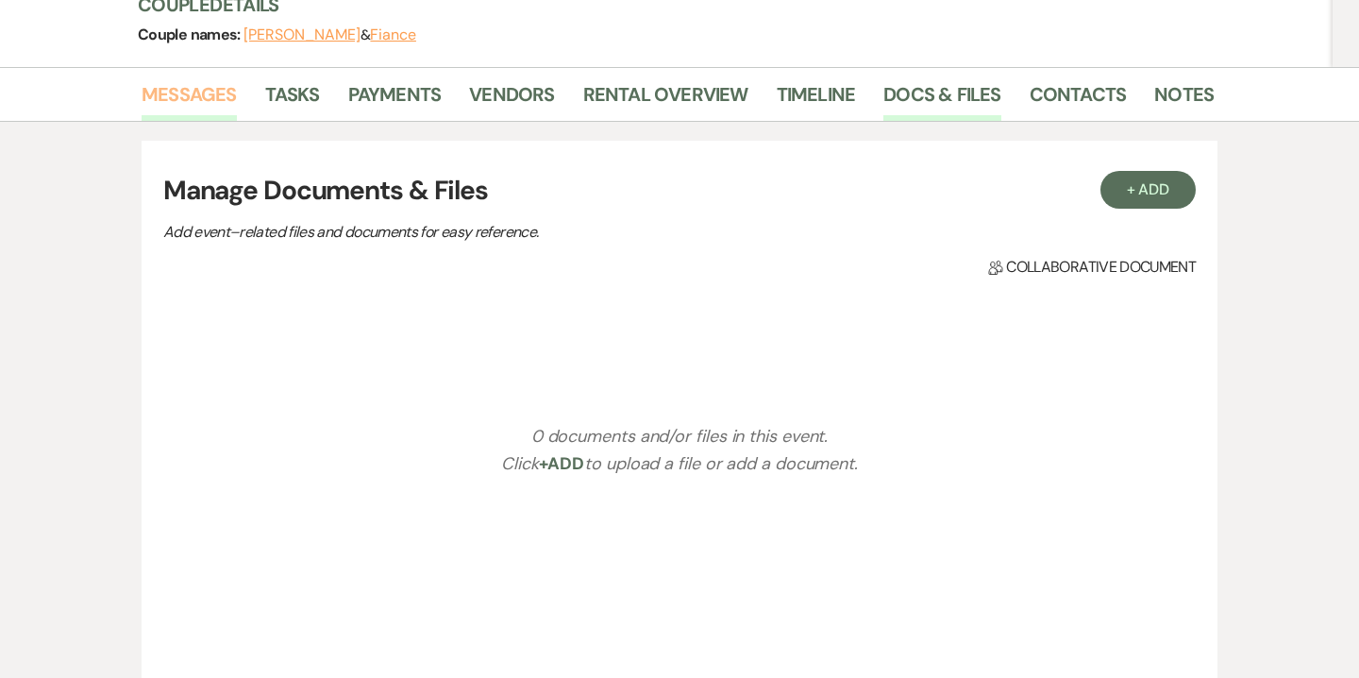
click at [203, 101] on link "Messages" at bounding box center [189, 100] width 95 height 42
